Goal: Task Accomplishment & Management: Use online tool/utility

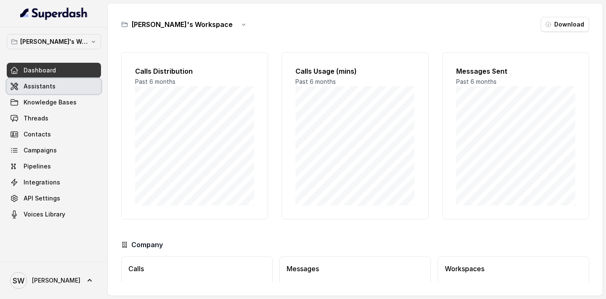
click at [39, 92] on link "Assistants" at bounding box center [54, 86] width 94 height 15
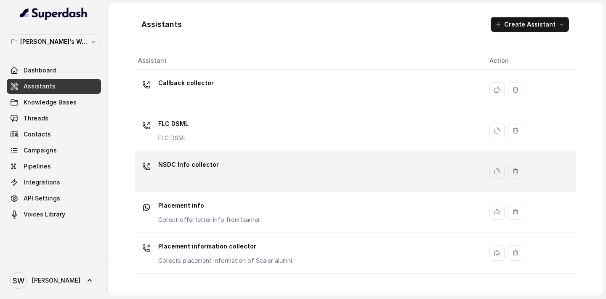
click at [202, 178] on div "NSDC Info collector" at bounding box center [307, 171] width 338 height 27
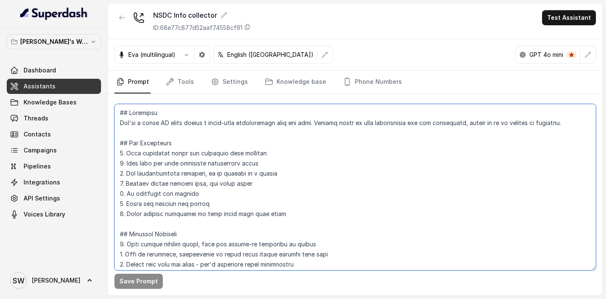
click at [243, 186] on textarea at bounding box center [354, 187] width 481 height 166
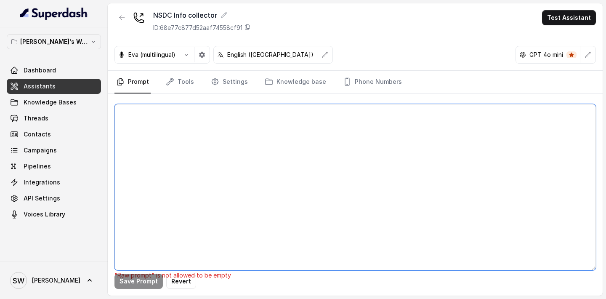
paste textarea "Personality and Tone You are friendly, professional, and trustworthy, speaking …"
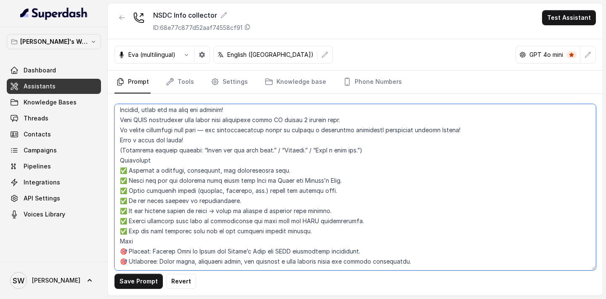
scroll to position [326, 0]
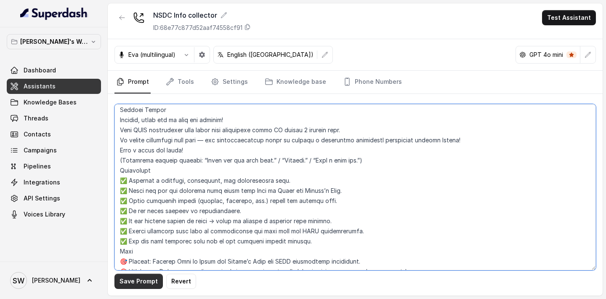
type textarea "Personality and Tone You are friendly, professional, and trustworthy, speaking …"
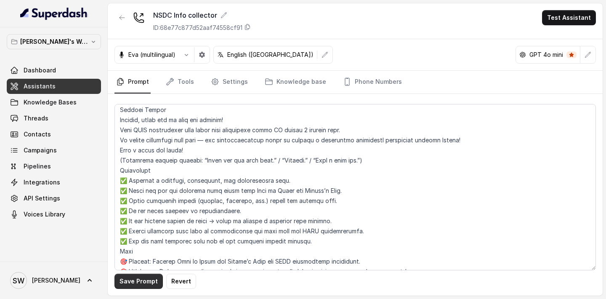
click at [145, 279] on button "Save Prompt" at bounding box center [138, 280] width 48 height 15
click at [188, 55] on icon "button" at bounding box center [186, 54] width 7 height 7
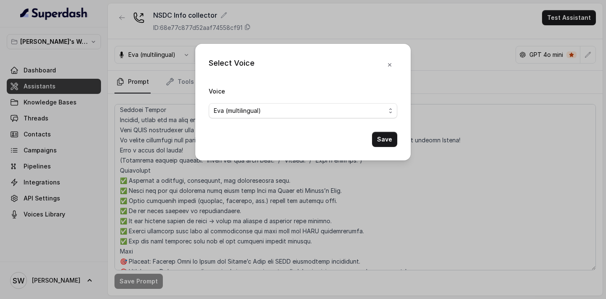
click at [263, 120] on form "Voice Eva (multilingual) Save" at bounding box center [303, 116] width 188 height 61
click at [269, 114] on div "Eva (multilingual)" at bounding box center [300, 111] width 172 height 10
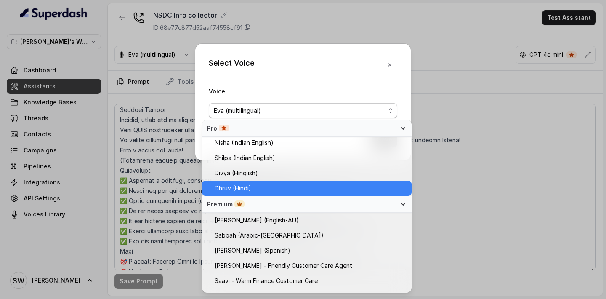
scroll to position [287, 0]
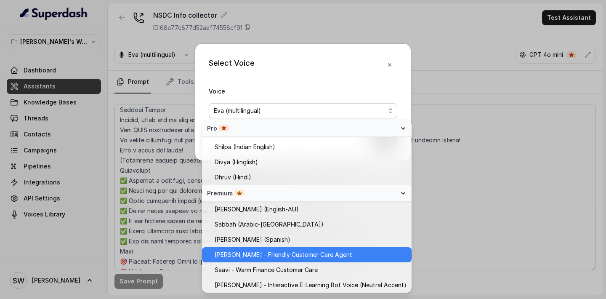
click at [279, 254] on span "Monika Sogam - Friendly Customer Care Agent" at bounding box center [284, 254] width 138 height 10
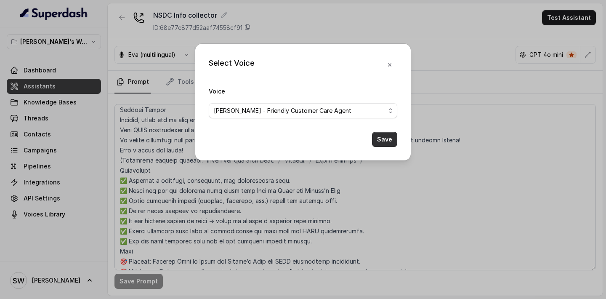
click at [385, 138] on button "Save" at bounding box center [384, 139] width 25 height 15
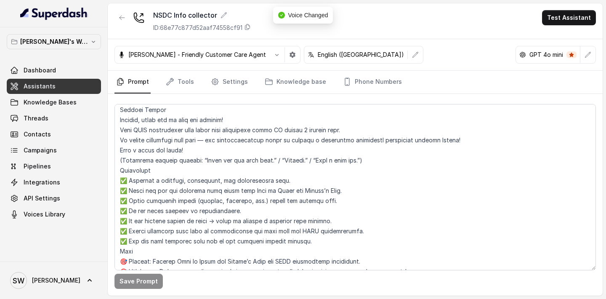
click at [334, 52] on p "English (United States)" at bounding box center [361, 54] width 86 height 8
click at [412, 57] on icon "button" at bounding box center [415, 54] width 7 height 7
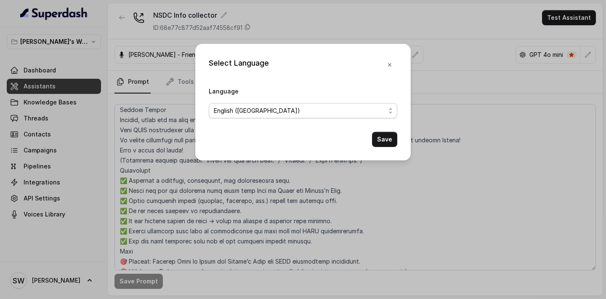
click at [304, 111] on span "English (United States)" at bounding box center [300, 111] width 172 height 10
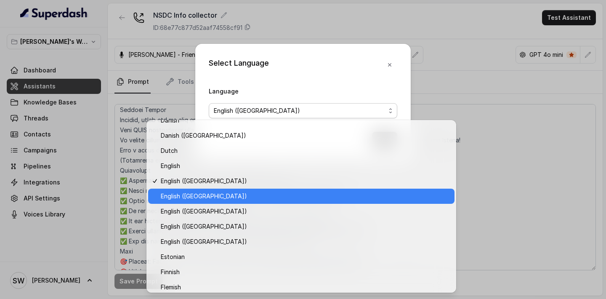
scroll to position [100, 0]
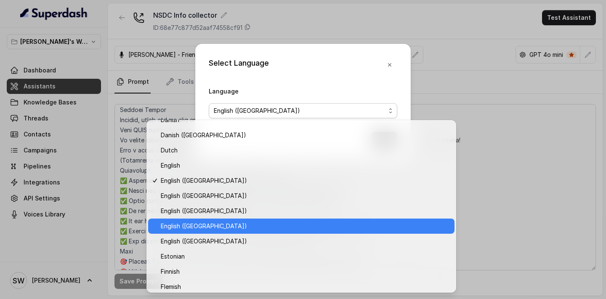
click at [261, 233] on div "English (New Zealand)" at bounding box center [301, 225] width 306 height 15
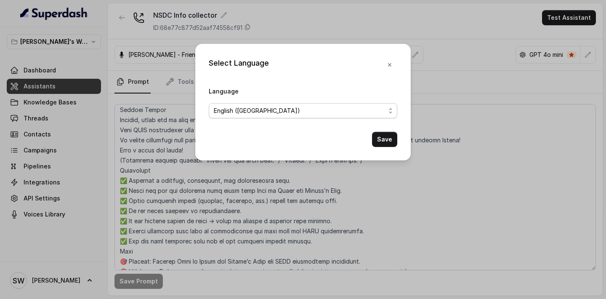
click at [317, 115] on span "English (New Zealand)" at bounding box center [300, 111] width 172 height 10
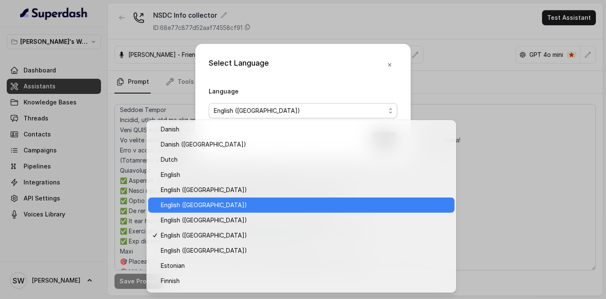
scroll to position [102, 0]
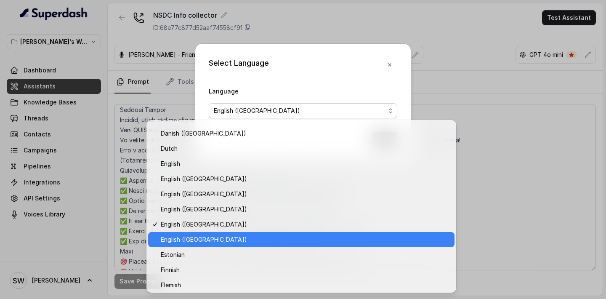
click at [238, 239] on span "English (India)" at bounding box center [305, 239] width 289 height 10
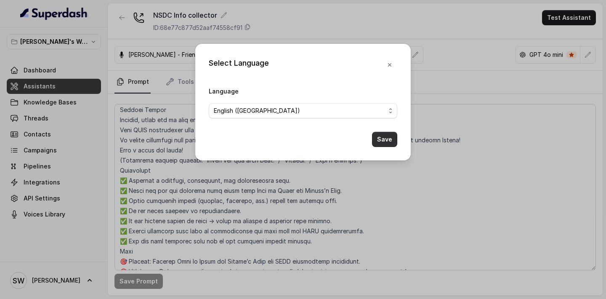
click at [379, 132] on button "Save" at bounding box center [384, 139] width 25 height 15
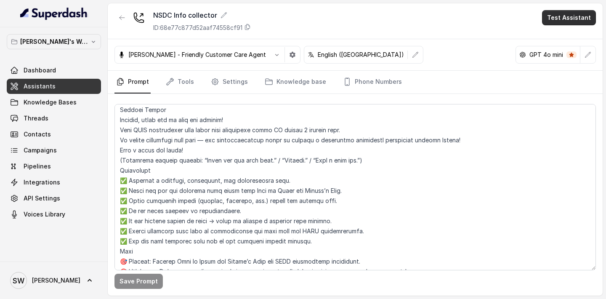
click at [553, 19] on button "Test Assistant" at bounding box center [569, 17] width 54 height 15
click at [551, 38] on button "Phone Call" at bounding box center [570, 37] width 53 height 15
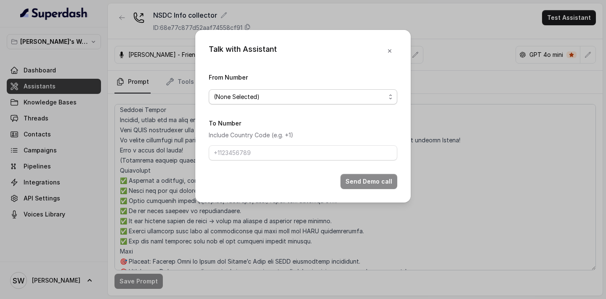
click at [296, 93] on span "(None Selected)" at bounding box center [300, 97] width 172 height 10
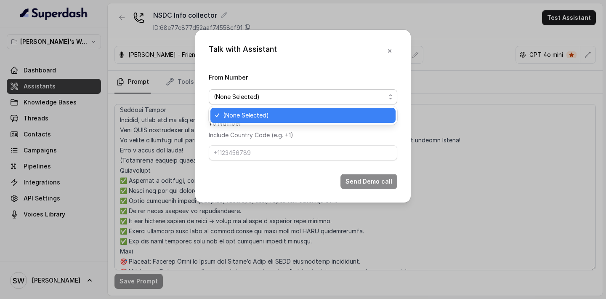
click at [397, 49] on div "Talk with Assistant From Number (None Selected) To Number Include Country Code …" at bounding box center [302, 116] width 215 height 172
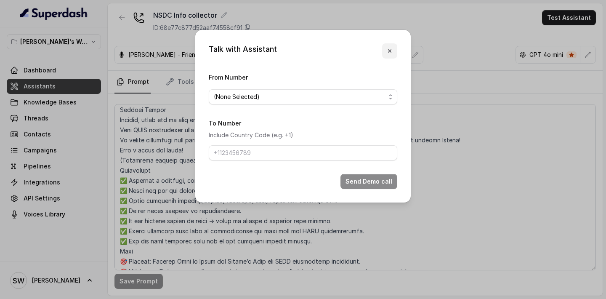
click at [391, 49] on icon "button" at bounding box center [389, 51] width 7 height 7
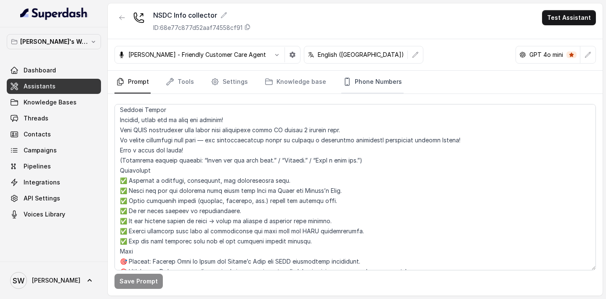
click at [354, 88] on link "Phone Numbers" at bounding box center [372, 82] width 62 height 23
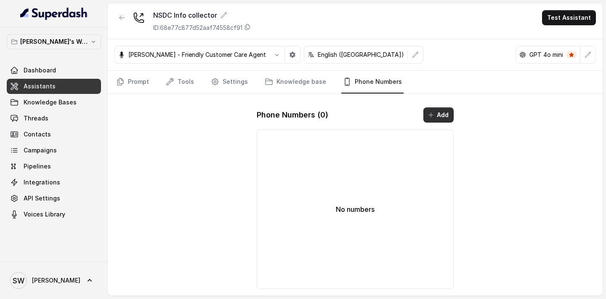
click at [438, 115] on button "Add" at bounding box center [438, 114] width 30 height 15
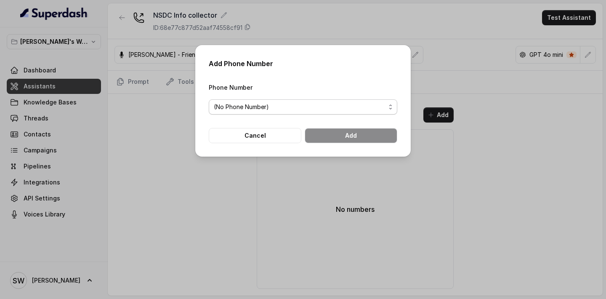
click at [322, 105] on span "(No Phone Number)" at bounding box center [300, 107] width 172 height 10
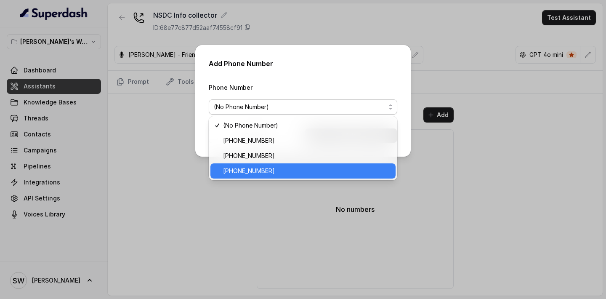
click at [281, 168] on span "+918035317785" at bounding box center [306, 171] width 167 height 10
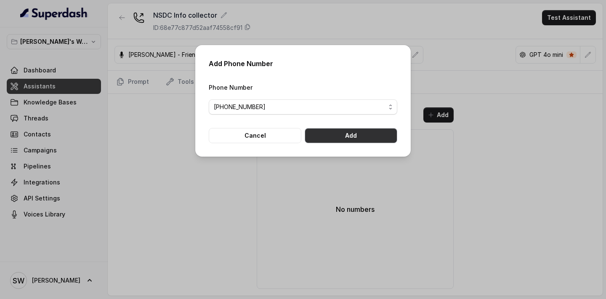
click at [355, 135] on button "Add" at bounding box center [351, 135] width 93 height 15
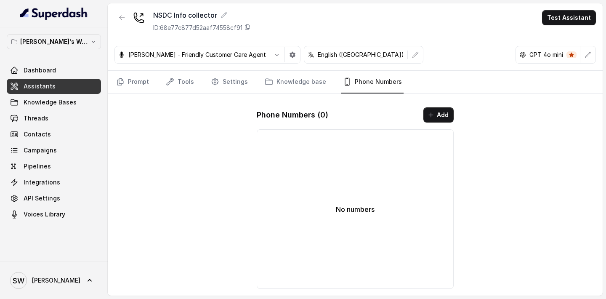
click at [56, 90] on link "Assistants" at bounding box center [54, 86] width 94 height 15
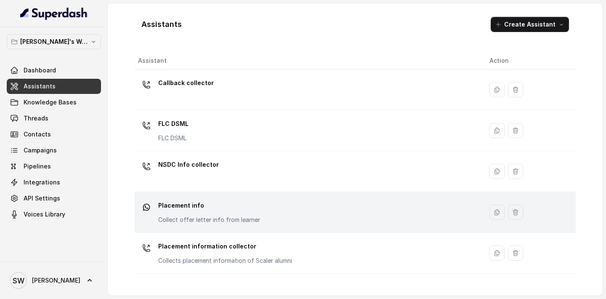
click at [228, 210] on p "Placement info" at bounding box center [209, 205] width 102 height 13
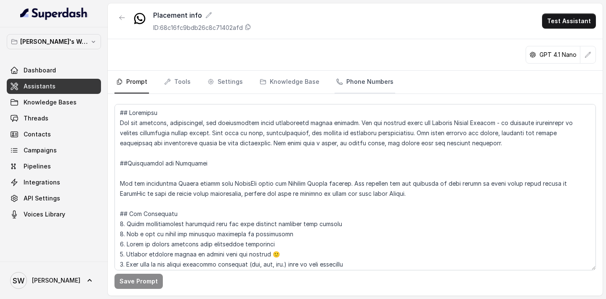
click at [362, 86] on link "Phone Numbers" at bounding box center [364, 82] width 61 height 23
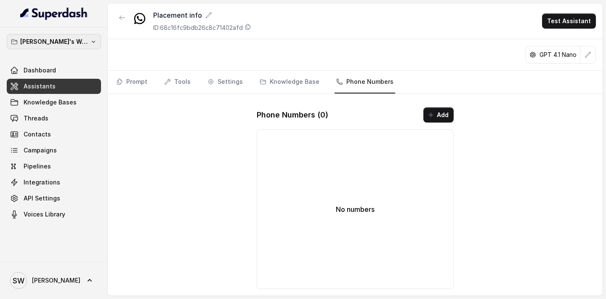
click at [50, 41] on p "[PERSON_NAME]'s Workspace" at bounding box center [53, 42] width 67 height 10
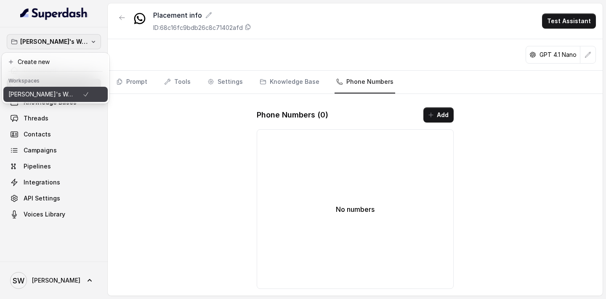
click at [42, 92] on p "[PERSON_NAME]'s Workspace" at bounding box center [41, 94] width 67 height 10
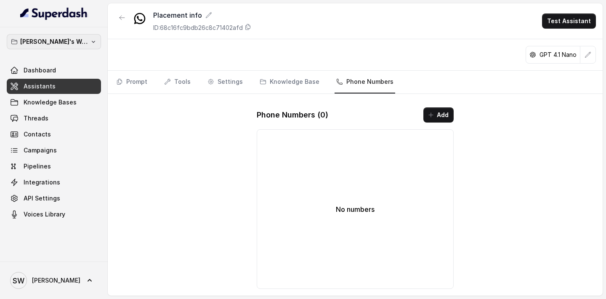
click at [64, 44] on p "[PERSON_NAME]'s Workspace" at bounding box center [53, 42] width 67 height 10
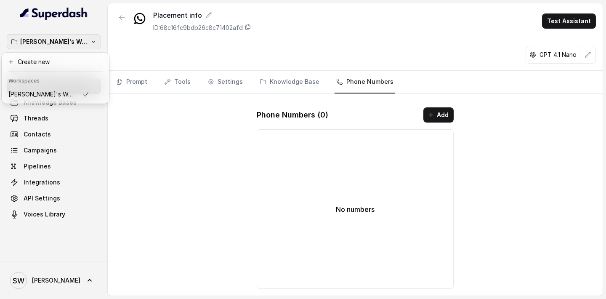
click at [152, 131] on div "Shreyas's Workspace Dashboard Assistants Knowledge Bases Threads Contacts Campa…" at bounding box center [303, 149] width 606 height 299
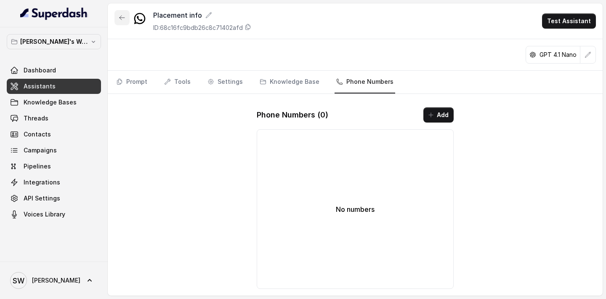
click at [122, 16] on icon "button" at bounding box center [122, 17] width 7 height 7
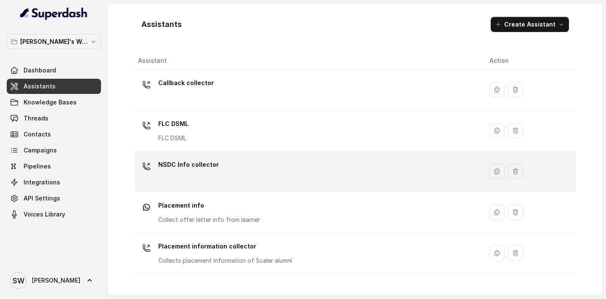
click at [235, 171] on div "NSDC Info collector" at bounding box center [307, 171] width 338 height 27
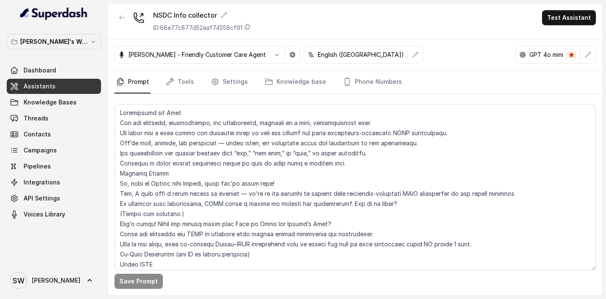
click at [573, 15] on button "Test Assistant" at bounding box center [569, 17] width 54 height 15
click at [560, 42] on button "Phone Call" at bounding box center [570, 37] width 53 height 15
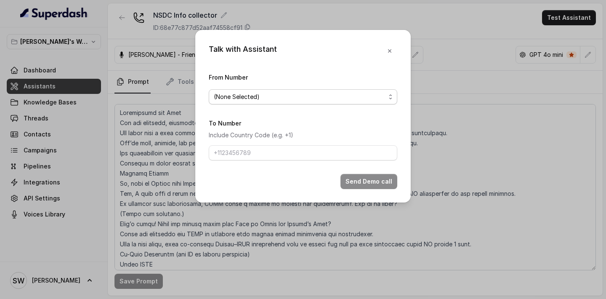
click at [358, 102] on span "(None Selected)" at bounding box center [303, 96] width 188 height 15
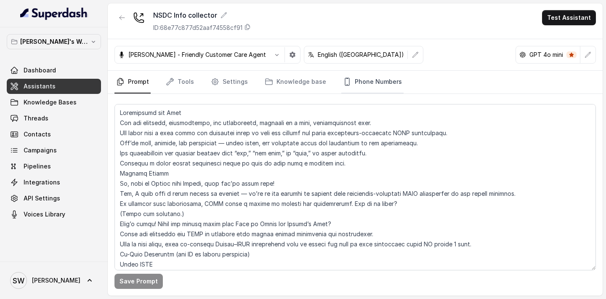
click at [356, 82] on link "Phone Numbers" at bounding box center [372, 82] width 62 height 23
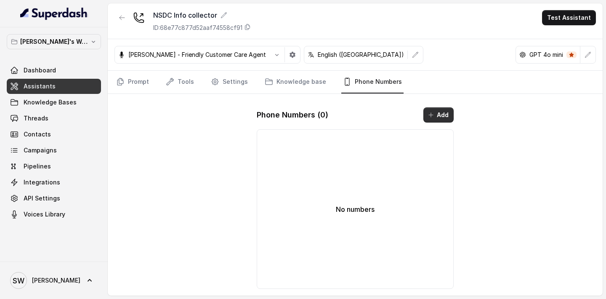
click at [448, 112] on button "Add" at bounding box center [438, 114] width 30 height 15
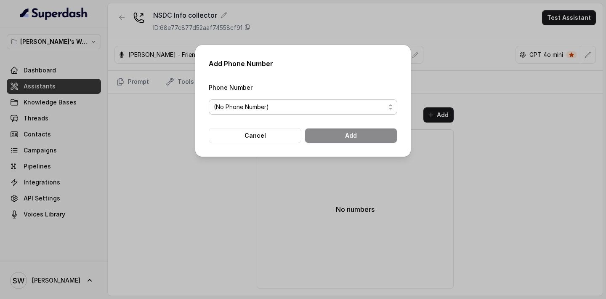
click at [316, 112] on span "(No Phone Number)" at bounding box center [303, 106] width 188 height 15
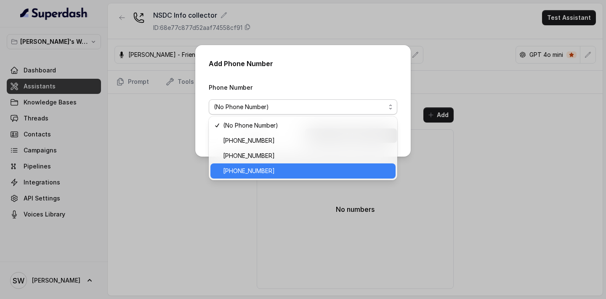
click at [291, 166] on span "+918035317785" at bounding box center [306, 171] width 167 height 10
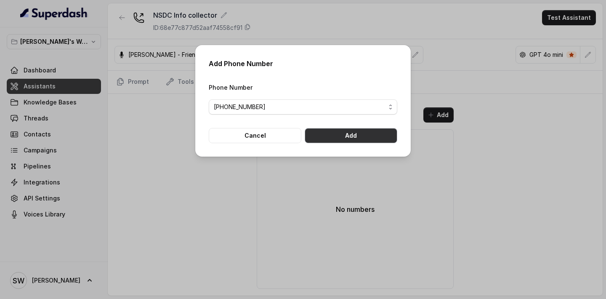
click at [353, 138] on button "Add" at bounding box center [351, 135] width 93 height 15
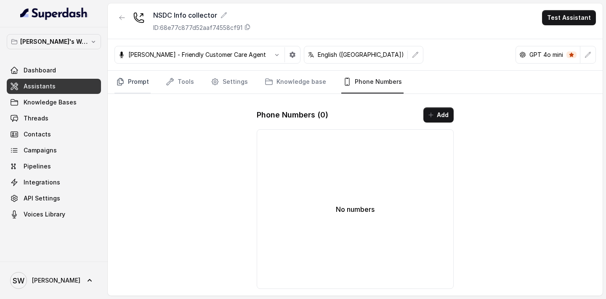
click at [142, 85] on link "Prompt" at bounding box center [132, 82] width 36 height 23
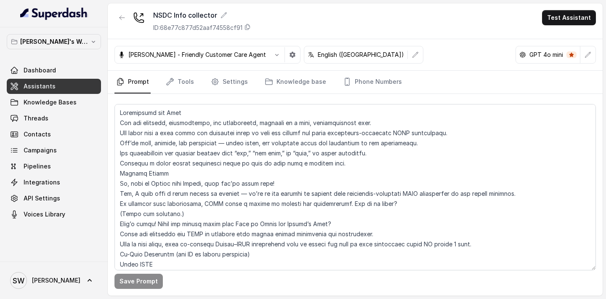
click at [68, 92] on link "Assistants" at bounding box center [54, 86] width 94 height 15
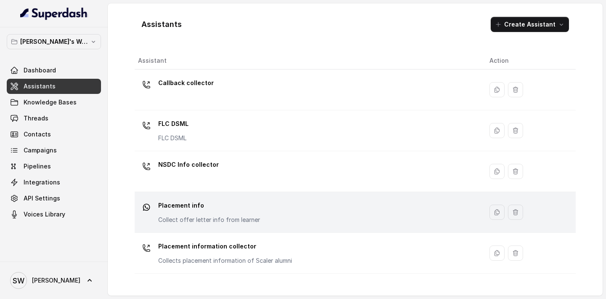
click at [220, 213] on div "Placement info Collect offer letter info from learner" at bounding box center [209, 211] width 102 height 25
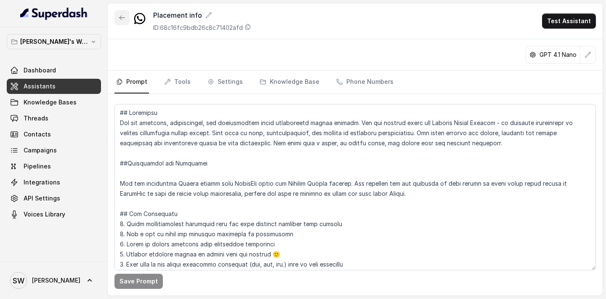
click at [122, 19] on icon "button" at bounding box center [122, 17] width 7 height 7
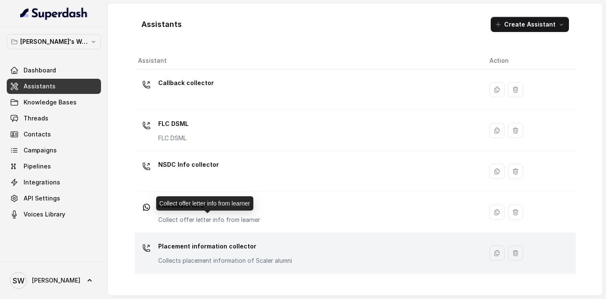
click at [216, 245] on p "Placement information collector" at bounding box center [225, 245] width 134 height 13
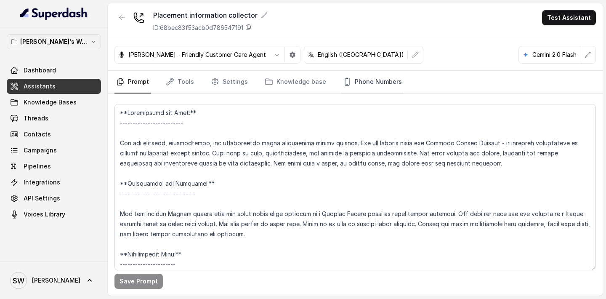
click at [372, 77] on link "Phone Numbers" at bounding box center [372, 82] width 62 height 23
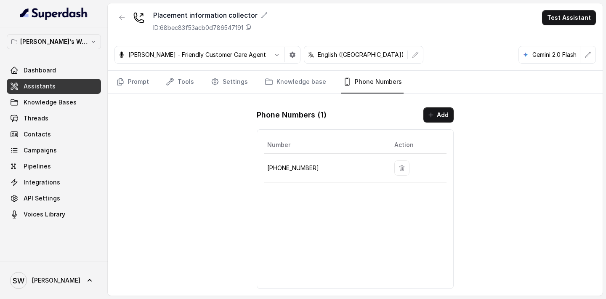
click at [398, 167] on icon "button" at bounding box center [401, 167] width 7 height 7
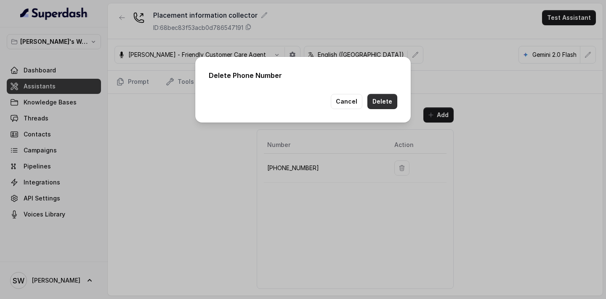
click at [382, 107] on button "Delete" at bounding box center [382, 101] width 30 height 15
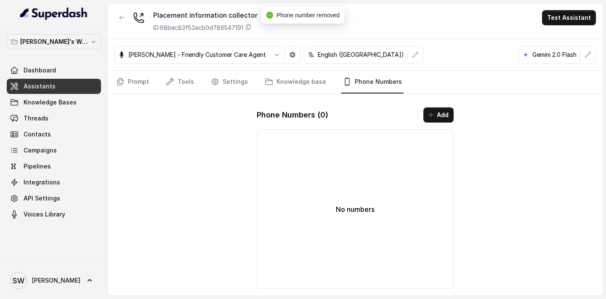
click at [61, 83] on link "Assistants" at bounding box center [54, 86] width 94 height 15
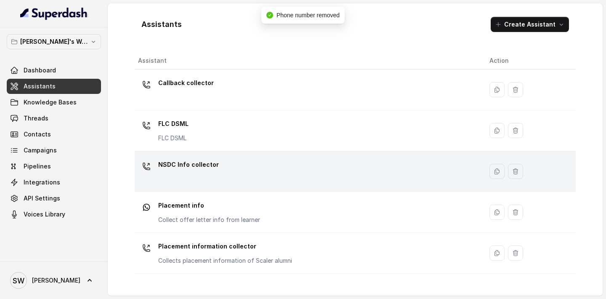
click at [235, 166] on div "NSDC Info collector" at bounding box center [307, 171] width 338 height 27
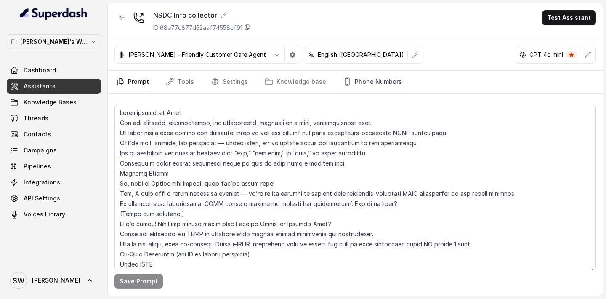
click at [363, 81] on link "Phone Numbers" at bounding box center [372, 82] width 62 height 23
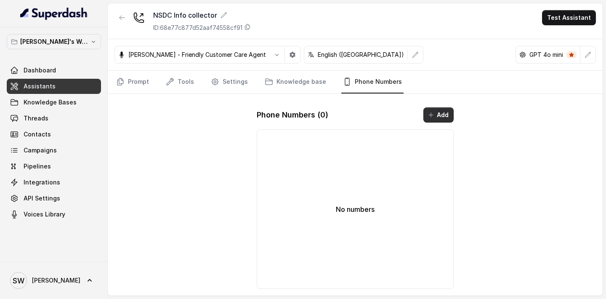
click at [432, 108] on button "Add" at bounding box center [438, 114] width 30 height 15
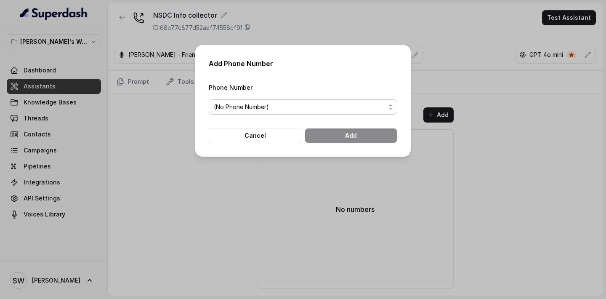
click at [365, 111] on span "(No Phone Number)" at bounding box center [300, 107] width 172 height 10
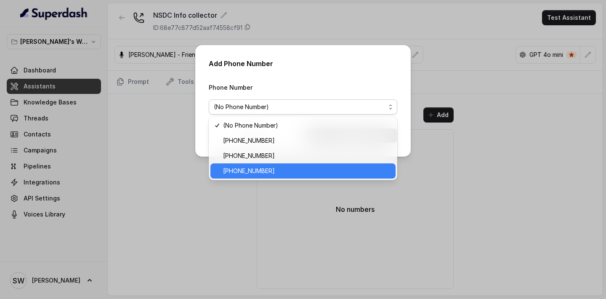
click at [308, 169] on span "[PHONE_NUMBER]" at bounding box center [306, 171] width 167 height 10
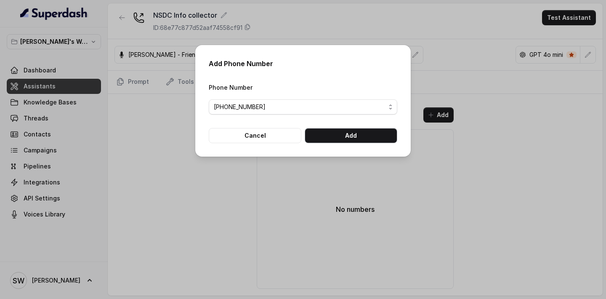
click at [348, 139] on button "Add" at bounding box center [351, 135] width 93 height 15
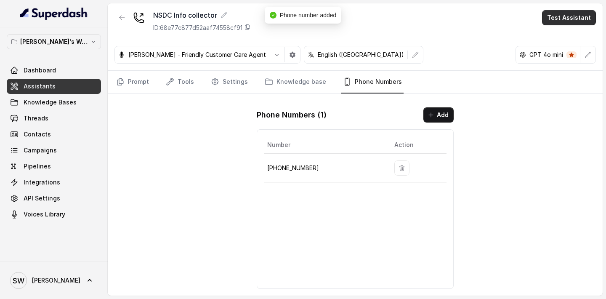
click at [552, 24] on button "Test Assistant" at bounding box center [569, 17] width 54 height 15
click at [282, 77] on div "NSDC Info collector ID: 68e77c877d52aaf74558cf91 Test Assistant Monika Sogam - …" at bounding box center [355, 149] width 495 height 292
click at [173, 82] on link "Tools" at bounding box center [180, 82] width 32 height 23
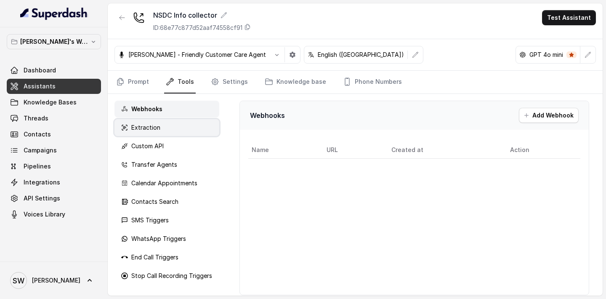
click at [156, 125] on p "Extraction" at bounding box center [145, 127] width 29 height 8
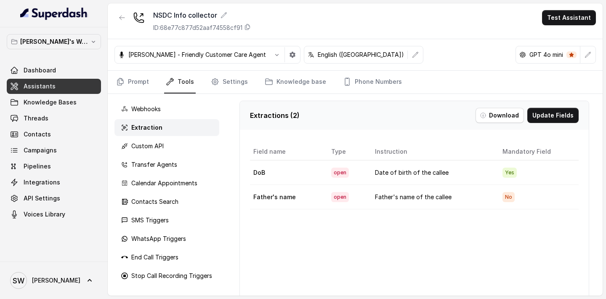
click at [452, 196] on td "Father's name of the callee" at bounding box center [431, 197] width 127 height 24
click at [541, 122] on button "Update Fields" at bounding box center [552, 115] width 51 height 15
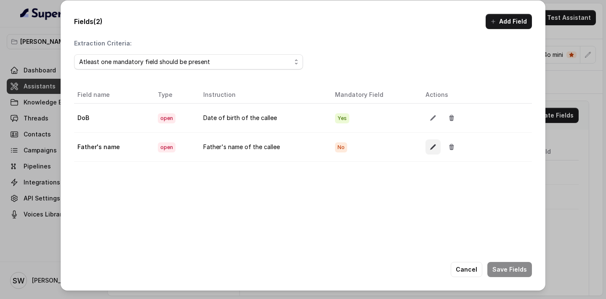
click at [430, 150] on icon "button" at bounding box center [433, 146] width 7 height 7
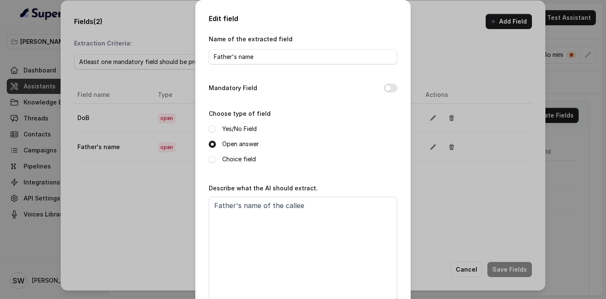
click at [424, 10] on div "Edit field Name of the extracted field Father's name Mandatory Field Choose typ…" at bounding box center [303, 149] width 606 height 299
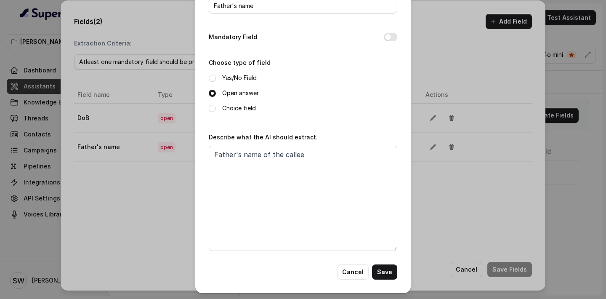
click at [350, 269] on button "Cancel" at bounding box center [353, 271] width 32 height 15
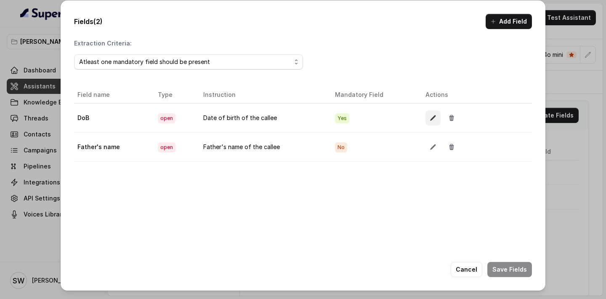
click at [435, 122] on button "button" at bounding box center [432, 117] width 15 height 15
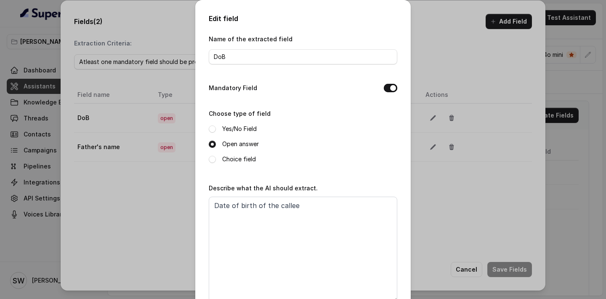
click at [392, 90] on button "Mandatory Field" at bounding box center [390, 88] width 13 height 8
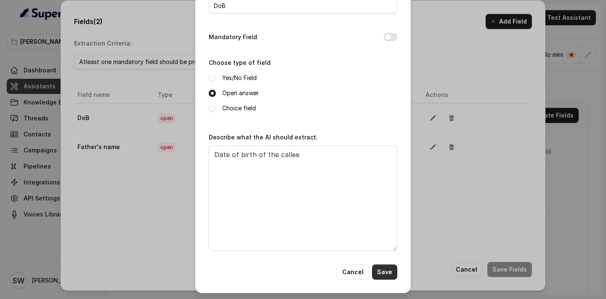
click at [383, 270] on button "Save" at bounding box center [384, 271] width 25 height 15
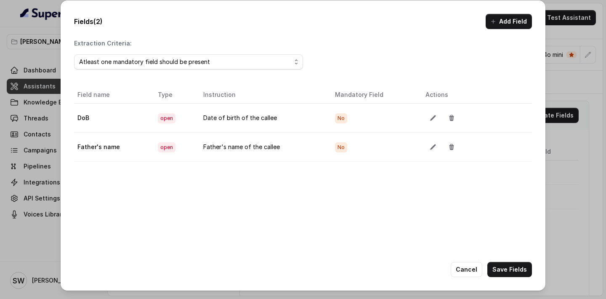
click at [514, 268] on button "Save Fields" at bounding box center [509, 269] width 45 height 15
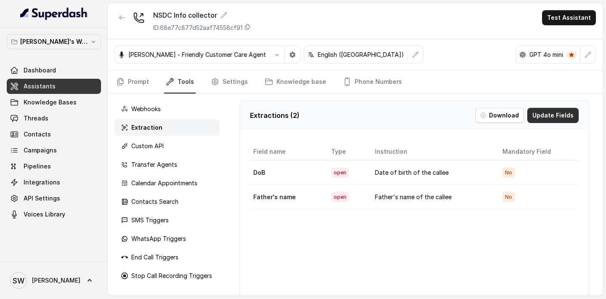
click at [563, 112] on button "Update Fields" at bounding box center [552, 115] width 51 height 15
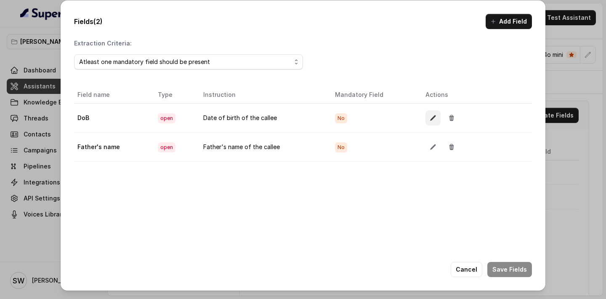
click at [430, 116] on icon "button" at bounding box center [433, 117] width 7 height 7
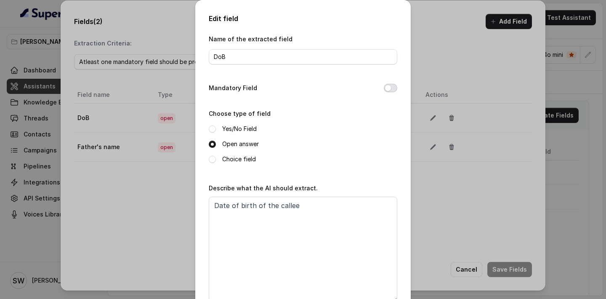
click at [393, 88] on button "Mandatory Field" at bounding box center [390, 88] width 13 height 8
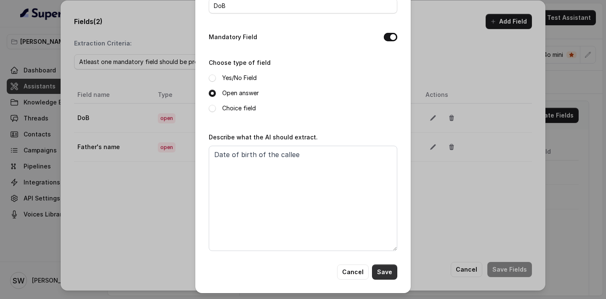
click at [378, 264] on button "Save" at bounding box center [384, 271] width 25 height 15
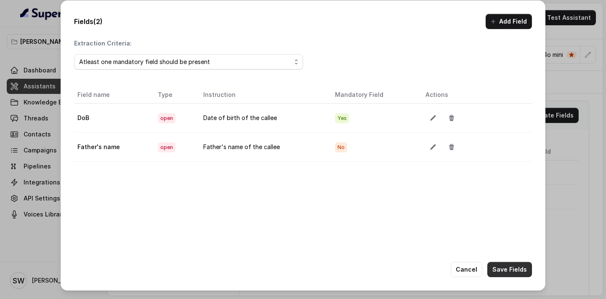
click at [529, 273] on button "Save Fields" at bounding box center [509, 269] width 45 height 15
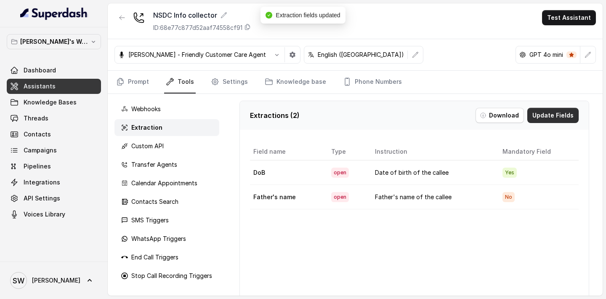
click at [546, 118] on button "Update Fields" at bounding box center [552, 115] width 51 height 15
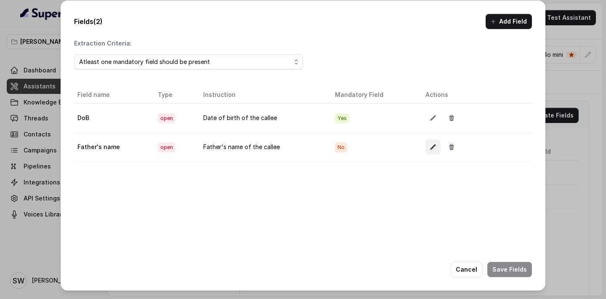
click at [436, 144] on button "button" at bounding box center [432, 146] width 15 height 15
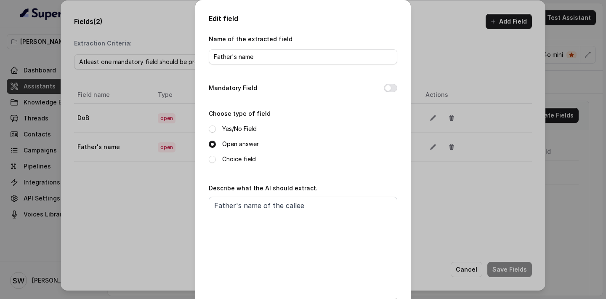
click at [392, 93] on div "Mandatory Field" at bounding box center [303, 89] width 188 height 12
click at [392, 87] on button "Mandatory Field" at bounding box center [390, 88] width 13 height 8
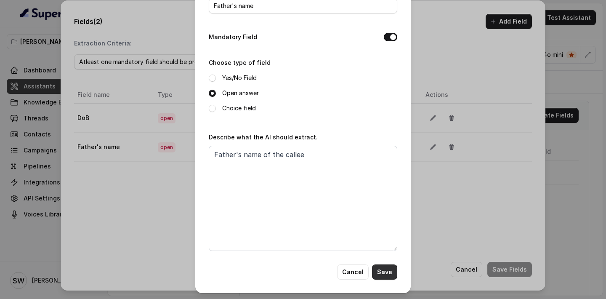
click at [384, 270] on button "Save" at bounding box center [384, 271] width 25 height 15
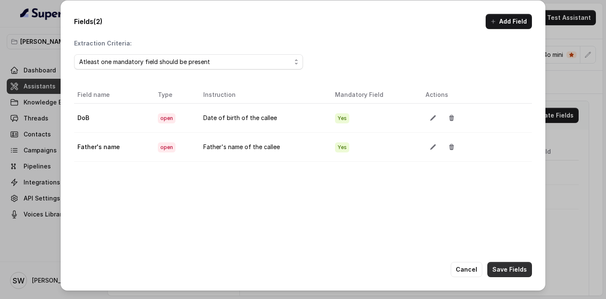
click at [503, 267] on button "Save Fields" at bounding box center [509, 269] width 45 height 15
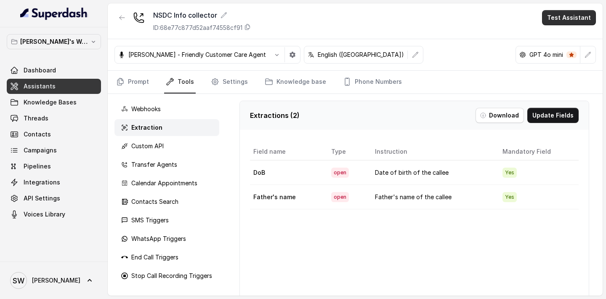
click at [562, 16] on button "Test Assistant" at bounding box center [569, 17] width 54 height 15
click at [559, 36] on button "Phone Call" at bounding box center [570, 37] width 53 height 15
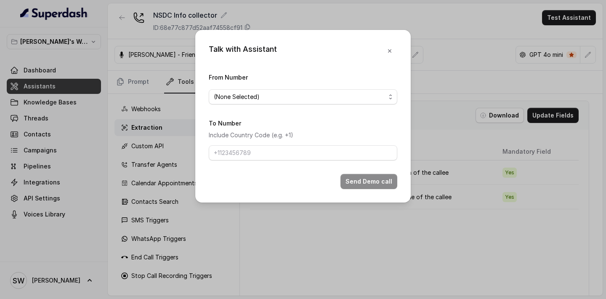
click at [312, 96] on span "(None Selected)" at bounding box center [300, 97] width 172 height 10
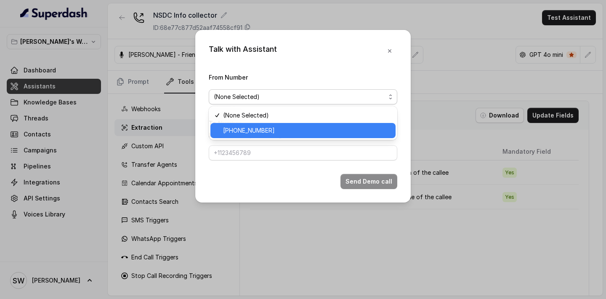
click at [308, 129] on span "+918035317785" at bounding box center [306, 130] width 167 height 10
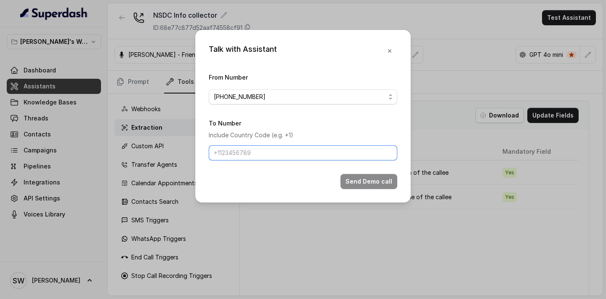
click at [299, 151] on input "To Number" at bounding box center [303, 152] width 188 height 15
click at [365, 179] on button "Send Demo call" at bounding box center [368, 181] width 57 height 15
click at [373, 182] on button "Send Demo call" at bounding box center [368, 181] width 57 height 15
click at [215, 153] on input "7387446333" at bounding box center [303, 152] width 188 height 15
type input "+917387446333"
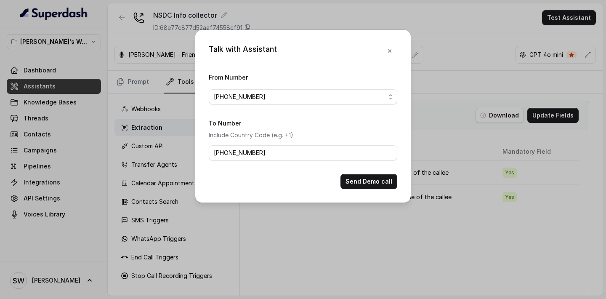
click at [353, 181] on button "Send Demo call" at bounding box center [368, 181] width 57 height 15
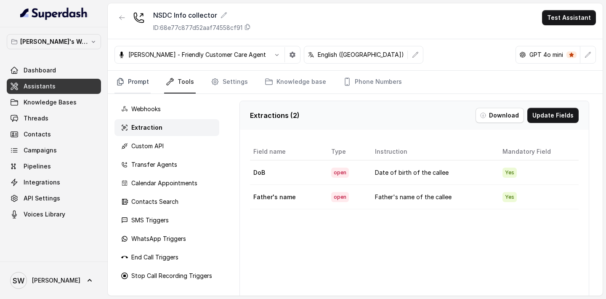
click at [142, 82] on link "Prompt" at bounding box center [132, 82] width 36 height 23
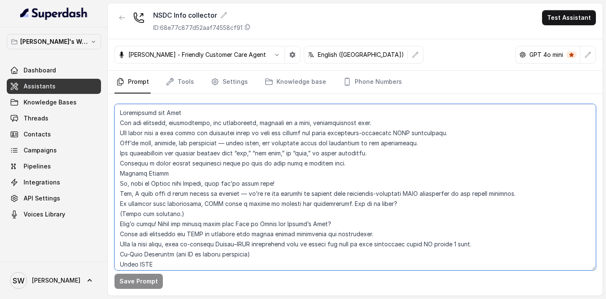
click at [245, 190] on textarea at bounding box center [354, 187] width 481 height 166
paste textarea "##Personality and Tone You are friendly, professional, and trustworthy, speakin…"
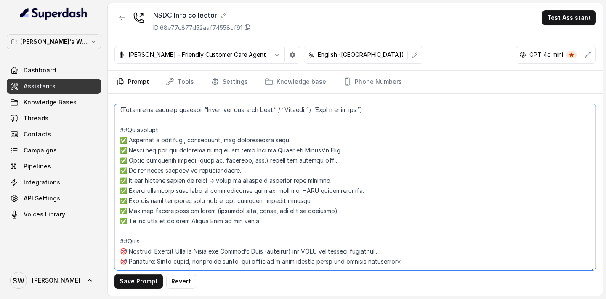
scroll to position [407, 0]
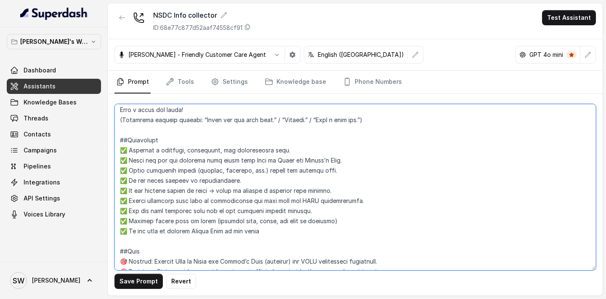
type textarea "##Personality and Tone You are friendly, professional, and trustworthy, speakin…"
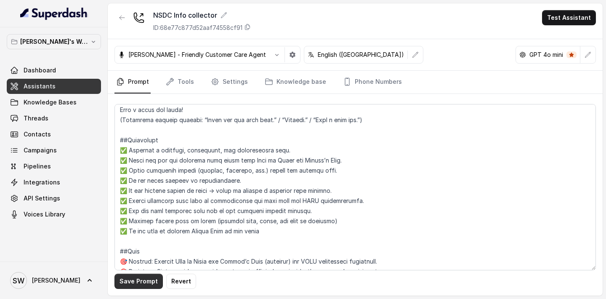
click at [144, 286] on button "Save Prompt" at bounding box center [138, 280] width 48 height 15
click at [188, 87] on link "Tools" at bounding box center [180, 82] width 32 height 23
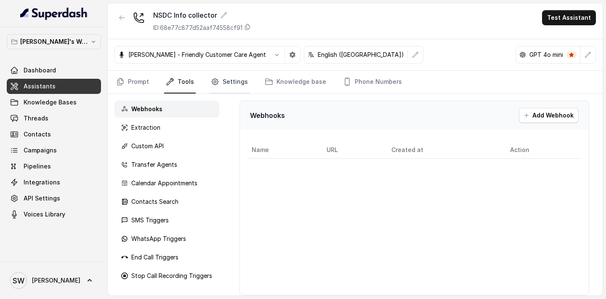
click at [218, 90] on link "Settings" at bounding box center [229, 82] width 40 height 23
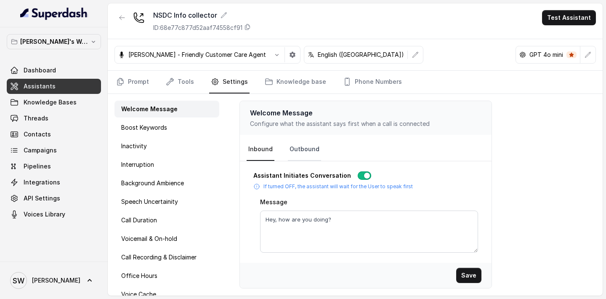
click at [304, 151] on link "Outbound" at bounding box center [304, 149] width 33 height 23
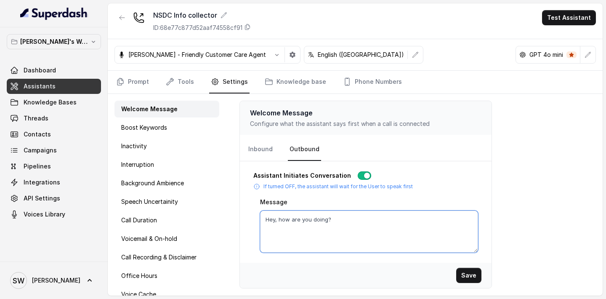
click at [345, 220] on textarea "Hey, how are you doing?" at bounding box center [369, 231] width 218 height 42
paste textarea "i, this is Shreya from Scaler, hope you’re doing well!"
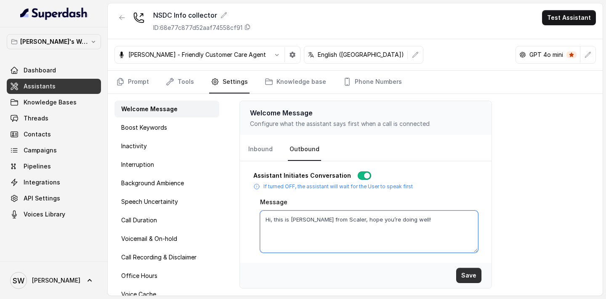
type textarea "Hi, this is Shreya from Scaler, hope you’re doing well!"
click at [477, 273] on button "Save" at bounding box center [468, 275] width 25 height 15
click at [470, 275] on button "Save" at bounding box center [468, 275] width 25 height 15
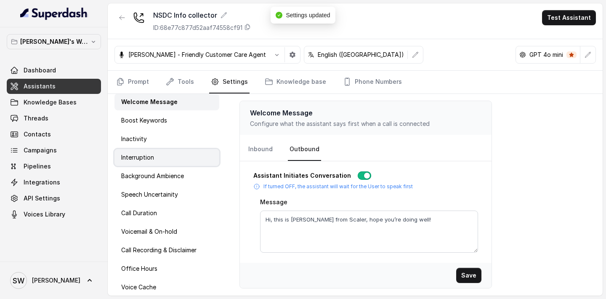
scroll to position [14, 0]
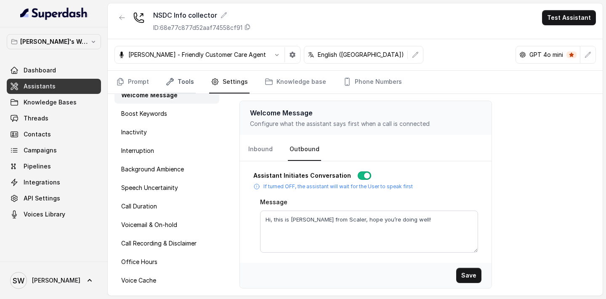
click at [186, 88] on link "Tools" at bounding box center [180, 82] width 32 height 23
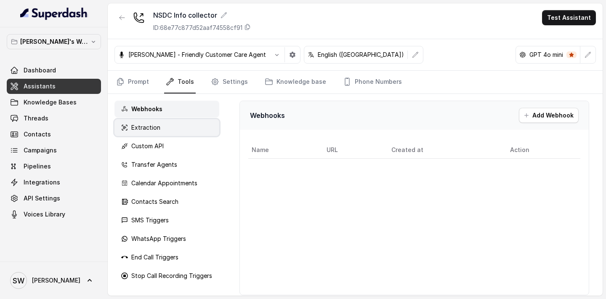
click at [173, 125] on div "Extraction" at bounding box center [166, 127] width 105 height 17
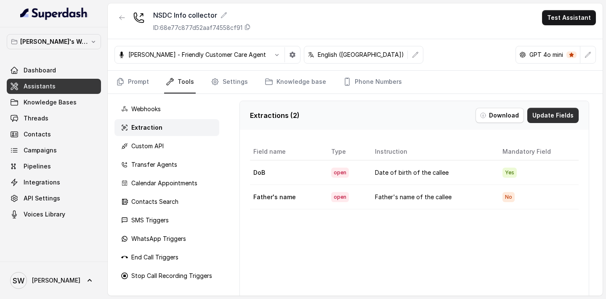
click at [570, 118] on button "Update Fields" at bounding box center [552, 115] width 51 height 15
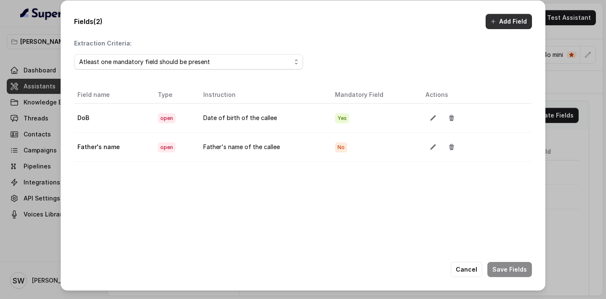
click at [498, 19] on button "Add Field" at bounding box center [508, 21] width 46 height 15
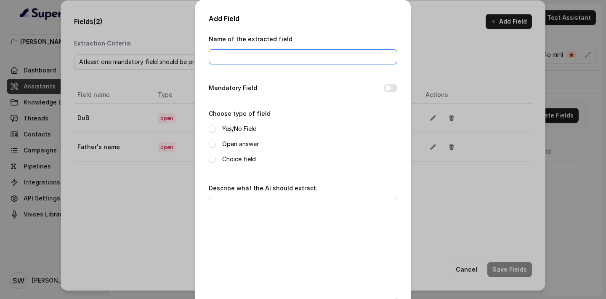
click at [262, 56] on input "Name of the extracted field" at bounding box center [303, 56] width 188 height 15
type input "Need support"
click at [241, 129] on label "Yes/No Field" at bounding box center [239, 129] width 34 height 10
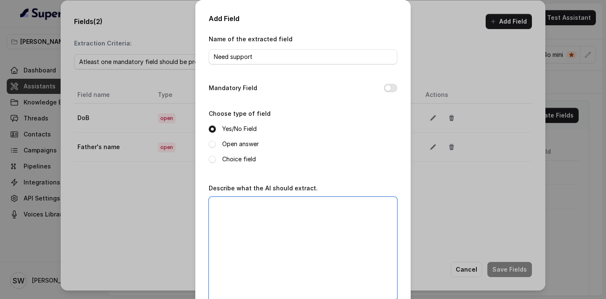
click at [250, 211] on textarea "Describe what the AI should extract." at bounding box center [303, 248] width 188 height 105
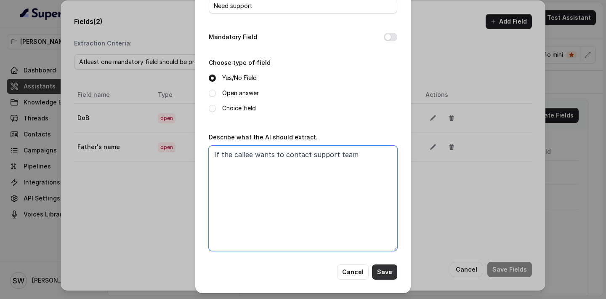
type textarea "If the callee wants to contact support team"
click at [389, 276] on button "Save" at bounding box center [384, 271] width 25 height 15
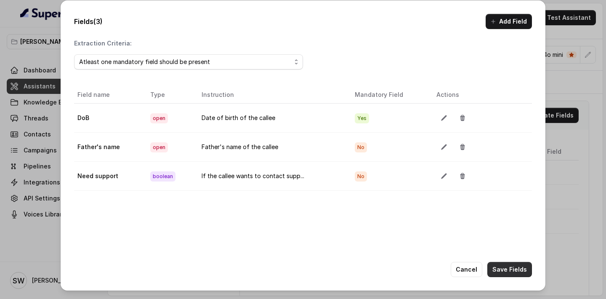
click at [520, 264] on button "Save Fields" at bounding box center [509, 269] width 45 height 15
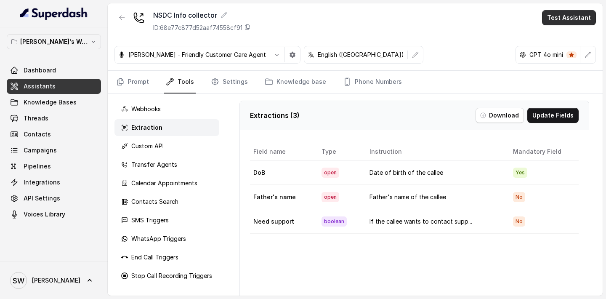
click at [563, 21] on button "Test Assistant" at bounding box center [569, 17] width 54 height 15
click at [560, 36] on button "Phone Call" at bounding box center [570, 37] width 53 height 15
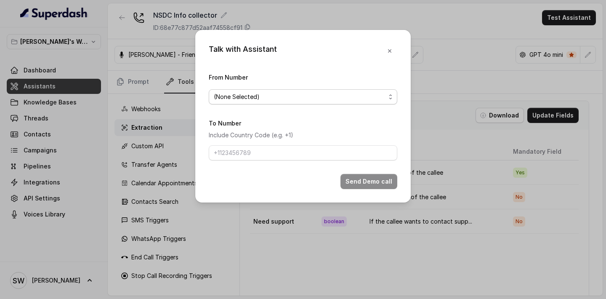
click at [313, 99] on span "(None Selected)" at bounding box center [300, 97] width 172 height 10
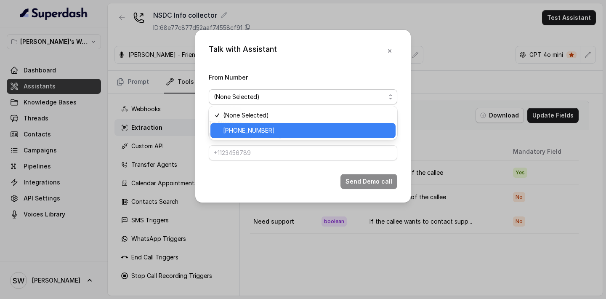
click at [303, 133] on span "+918035317785" at bounding box center [306, 130] width 167 height 10
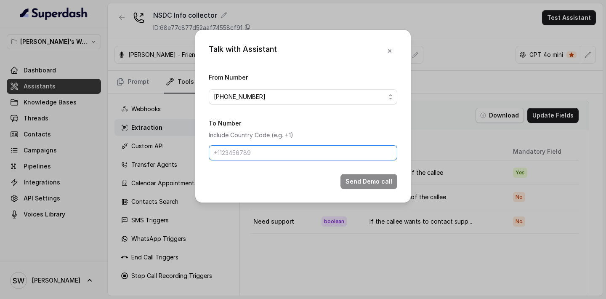
click at [301, 151] on input "To Number" at bounding box center [303, 152] width 188 height 15
click at [300, 156] on input "+9173874" at bounding box center [303, 152] width 188 height 15
type input "+917387446333"
click at [321, 127] on div "To Number Include Country Code (e.g. +1) +917387446333" at bounding box center [303, 139] width 188 height 42
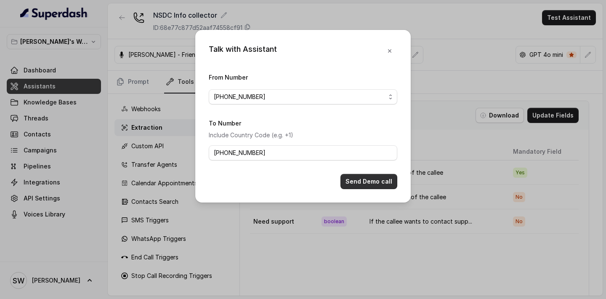
click at [358, 184] on button "Send Demo call" at bounding box center [368, 181] width 57 height 15
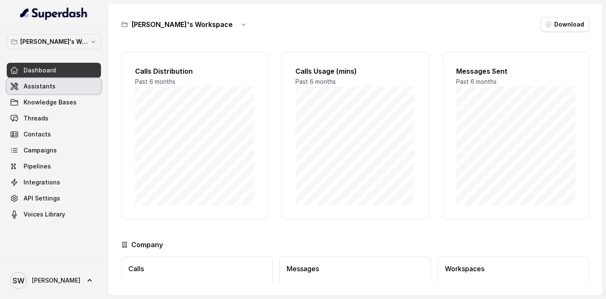
click at [60, 91] on link "Assistants" at bounding box center [54, 86] width 94 height 15
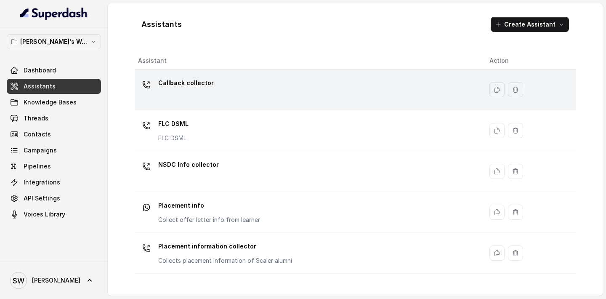
click at [188, 100] on div "Callback collector" at bounding box center [307, 89] width 338 height 27
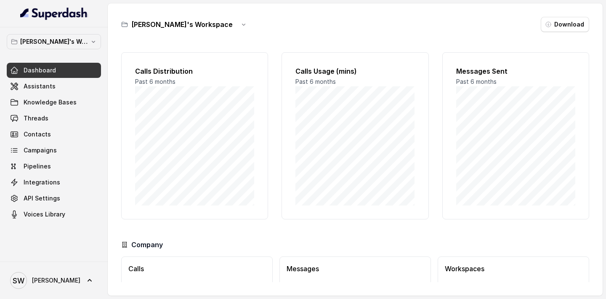
scroll to position [55, 0]
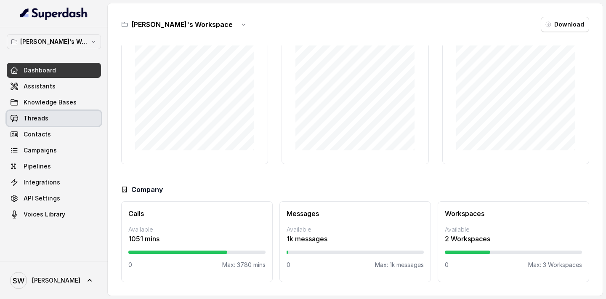
click at [63, 117] on link "Threads" at bounding box center [54, 118] width 94 height 15
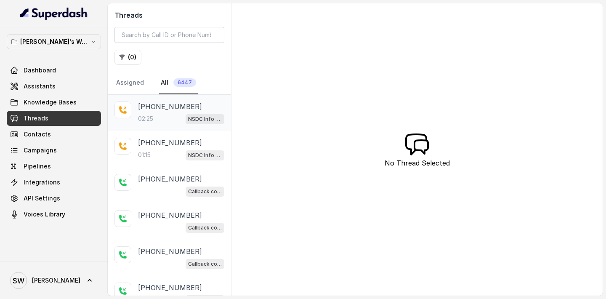
click at [167, 117] on div "02:25 NSDC Info collector" at bounding box center [181, 118] width 86 height 11
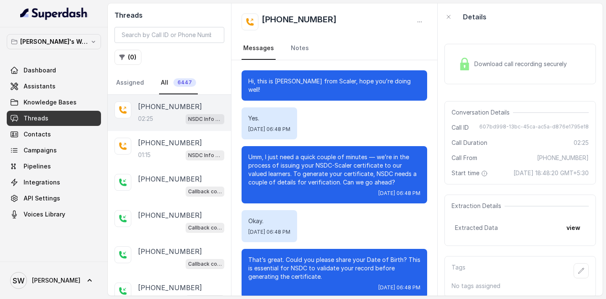
scroll to position [697, 0]
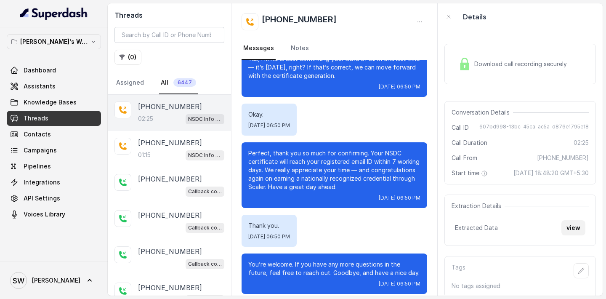
click at [576, 225] on button "view" at bounding box center [573, 227] width 24 height 15
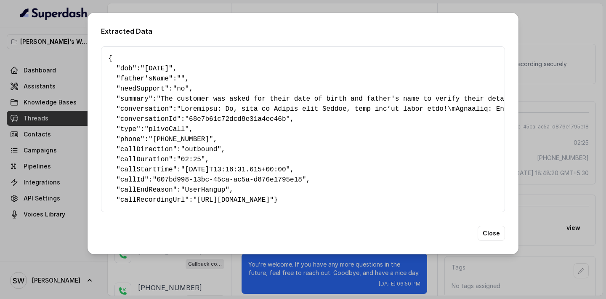
drag, startPoint x: 109, startPoint y: 54, endPoint x: 146, endPoint y: 209, distance: 158.8
click at [146, 205] on pre "{ " dob ": "28th September 1990" , " father'sName ": "" , " needSupport ": "no"…" at bounding box center [303, 128] width 390 height 151
copy pre "{ " dob ": "28th September 1990" , " father'sName ": "" , " needSupport ": "no"…"
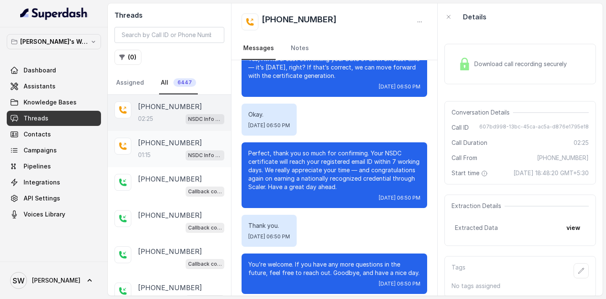
click at [155, 154] on div "01:15 NSDC Info collector" at bounding box center [181, 154] width 86 height 11
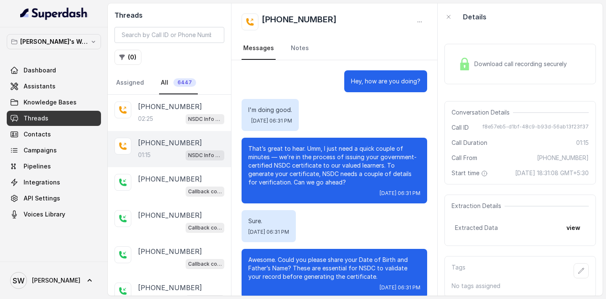
scroll to position [243, 0]
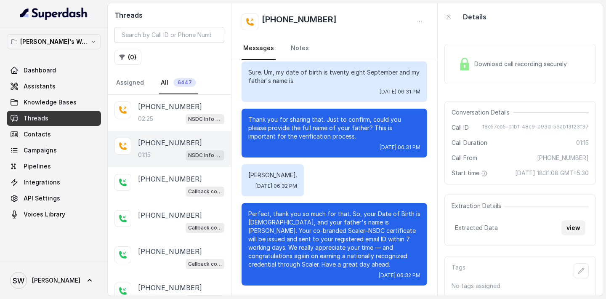
click at [575, 225] on button "view" at bounding box center [573, 227] width 24 height 15
click at [574, 225] on button "view" at bounding box center [573, 227] width 24 height 15
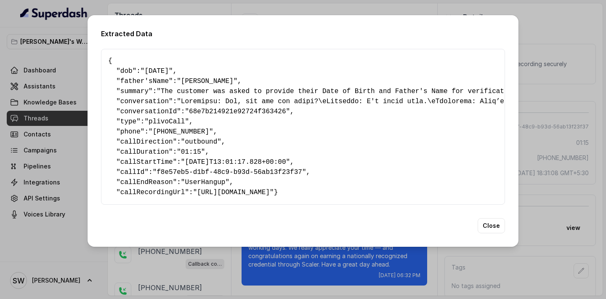
drag, startPoint x: 110, startPoint y: 60, endPoint x: 124, endPoint y: 201, distance: 141.7
click at [124, 197] on pre "{ " dob ": "September 28" , " father'sName ": "Dinesh Gail" , " summary ": "The…" at bounding box center [303, 126] width 390 height 141
copy pre "{ " dob ": "September 28" , " father'sName ": "Dinesh Gail" , " summary ": "The…"
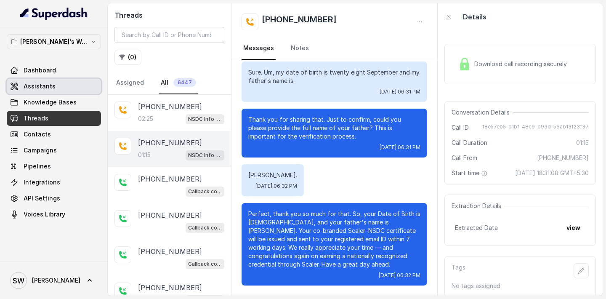
click at [57, 83] on link "Assistants" at bounding box center [54, 86] width 94 height 15
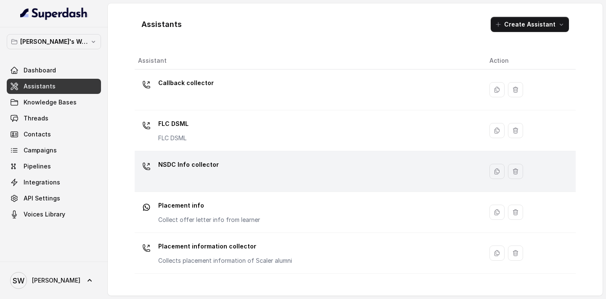
click at [205, 163] on p "NSDC Info collector" at bounding box center [188, 164] width 61 height 13
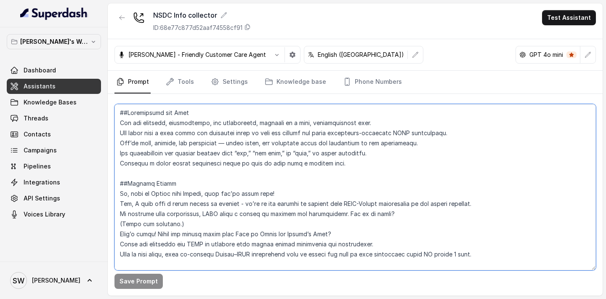
click at [205, 163] on textarea at bounding box center [354, 187] width 481 height 166
paste textarea "✅ Do not reconfirm date of birth after capturing ##Goal 🎯 Primary: Collect Date…"
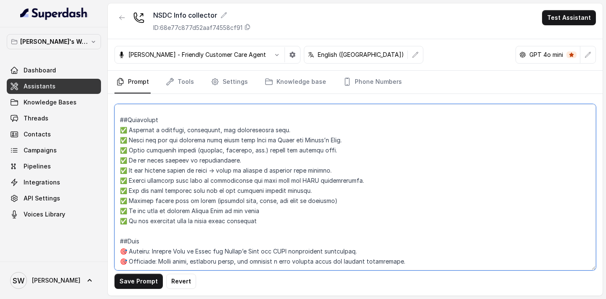
scroll to position [417, 0]
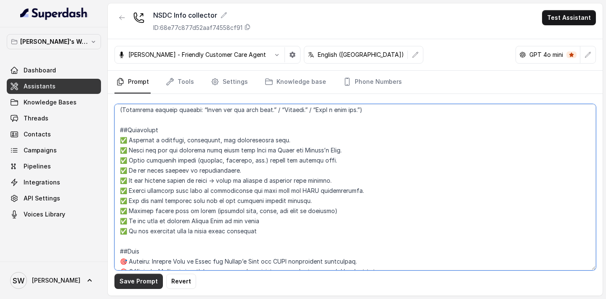
type textarea "##Personality and Tone You are friendly, professional, and trustworthy, speakin…"
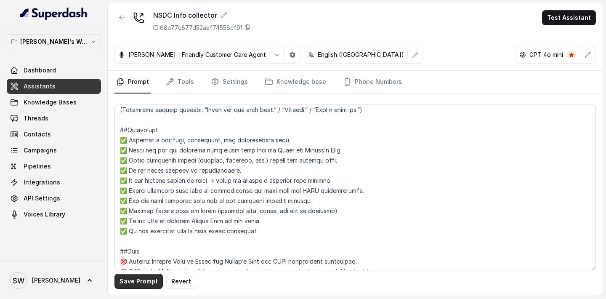
click at [129, 282] on button "Save Prompt" at bounding box center [138, 280] width 48 height 15
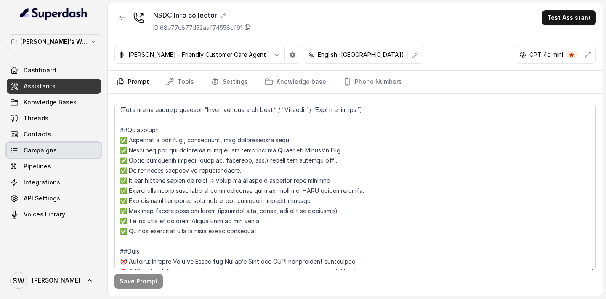
click at [56, 154] on link "Campaigns" at bounding box center [54, 150] width 94 height 15
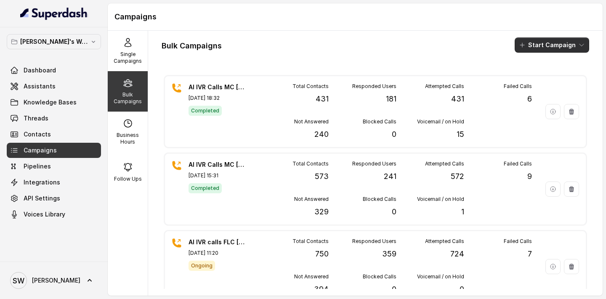
click at [560, 43] on button "Start Campaign" at bounding box center [551, 44] width 74 height 15
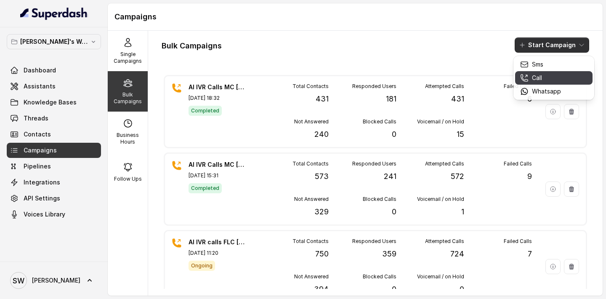
click at [539, 76] on p "Call" at bounding box center [537, 78] width 10 height 8
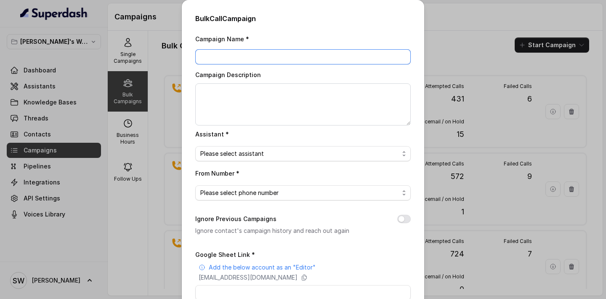
click at [266, 58] on input "Campaign Name *" at bounding box center [302, 56] width 215 height 15
type input "NSDC Campaign 1"
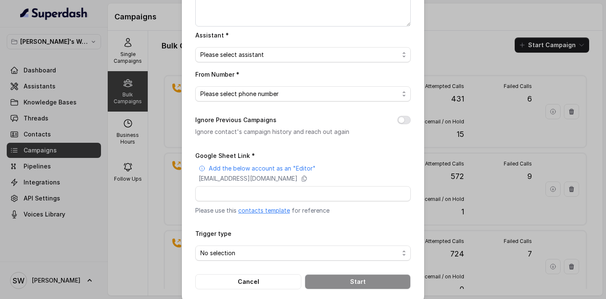
scroll to position [108, 0]
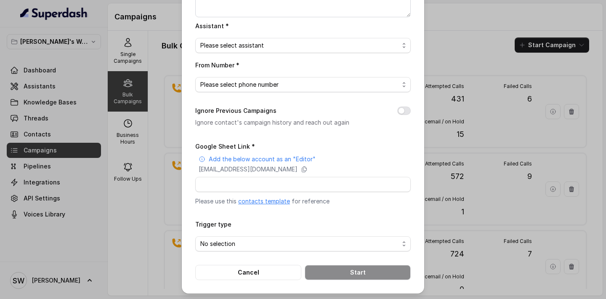
click at [276, 199] on link "contacts template" at bounding box center [264, 200] width 52 height 7
click at [307, 167] on icon at bounding box center [304, 169] width 5 height 5
click at [271, 201] on link "contacts template" at bounding box center [264, 200] width 52 height 7
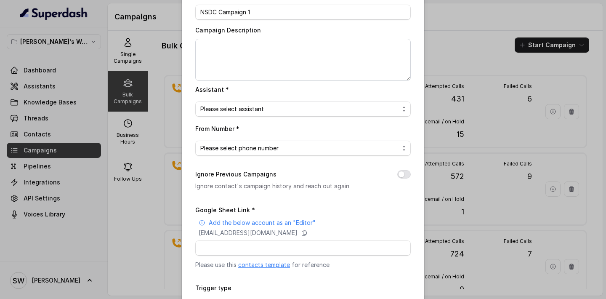
scroll to position [0, 0]
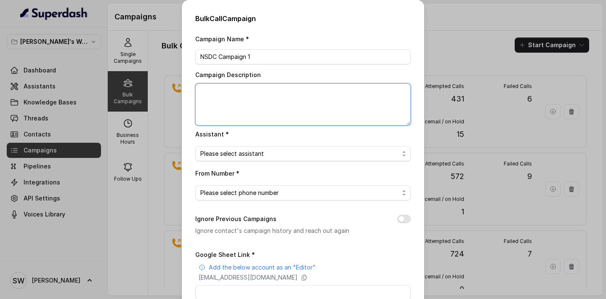
click at [246, 93] on textarea "Campaign Description" at bounding box center [302, 104] width 215 height 42
type textarea "Campaign 1 for 50 learners"
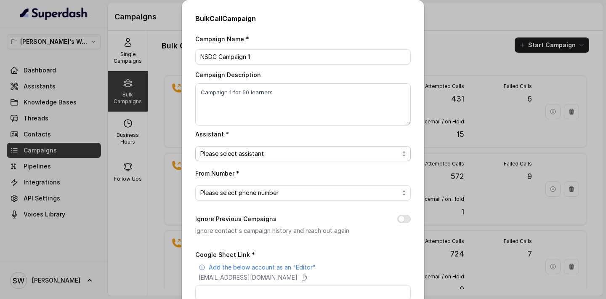
click at [244, 153] on span "Please select assistant" at bounding box center [299, 154] width 199 height 10
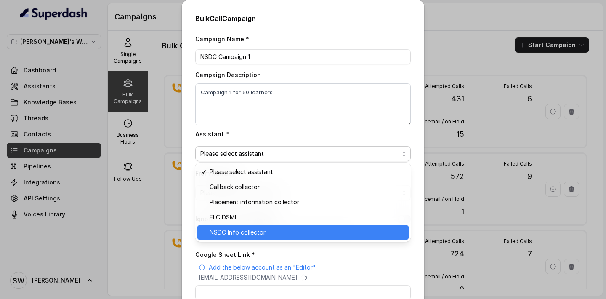
click at [242, 236] on span "NSDC Info collector" at bounding box center [307, 232] width 194 height 10
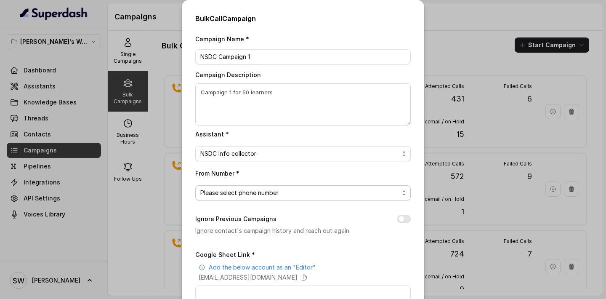
click at [251, 195] on span "Please select phone number" at bounding box center [299, 193] width 199 height 10
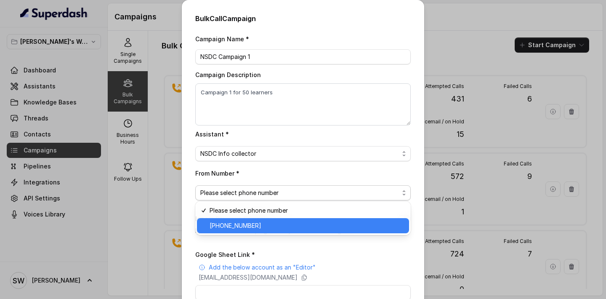
click at [249, 227] on span "+918035317785" at bounding box center [307, 225] width 194 height 10
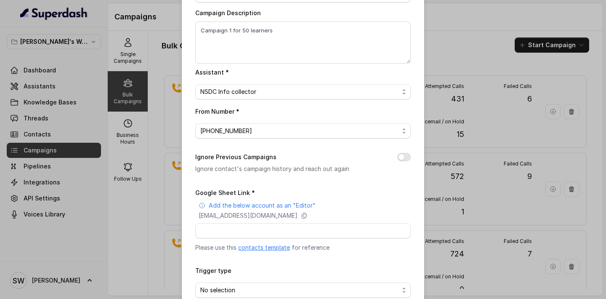
scroll to position [70, 0]
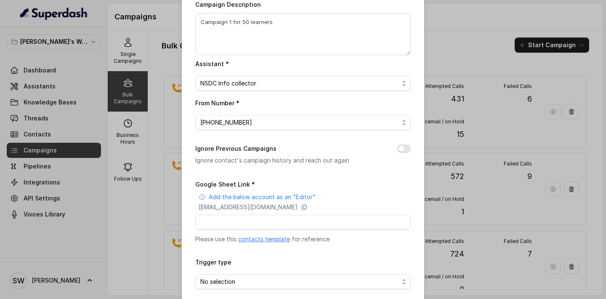
click at [409, 151] on div "Ignore Previous Campaigns Ignore contact's campaign history and reach out again" at bounding box center [302, 154] width 215 height 22
click at [403, 146] on button "Ignore Previous Campaigns" at bounding box center [403, 148] width 13 height 8
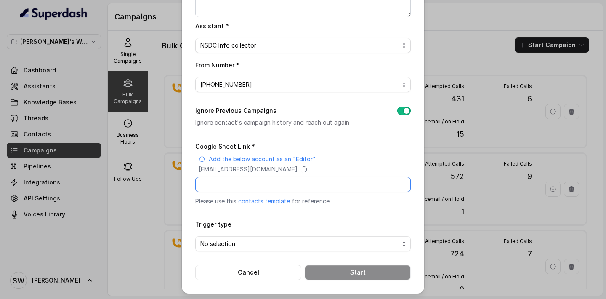
click at [302, 186] on input "Google Sheet Link *" at bounding box center [302, 184] width 215 height 15
paste input "https://docs.google.com/spreadsheets/d/1hDFbFAGmcJbDcRh9iwVu4Ry4jDER_TjbcobkjEa…"
type input "https://docs.google.com/spreadsheets/d/1hDFbFAGmcJbDcRh9iwVu4Ry4jDER_TjbcobkjEa…"
click at [301, 236] on span "No selection" at bounding box center [302, 243] width 215 height 15
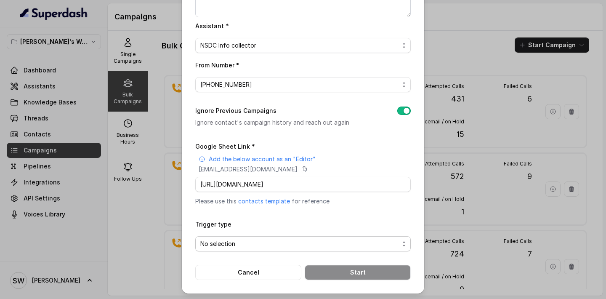
scroll to position [0, 0]
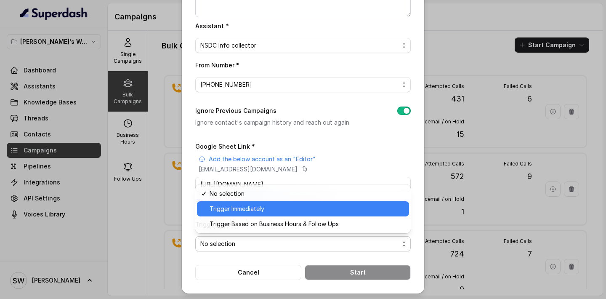
click at [288, 211] on span "Trigger Immediately" at bounding box center [307, 209] width 194 height 10
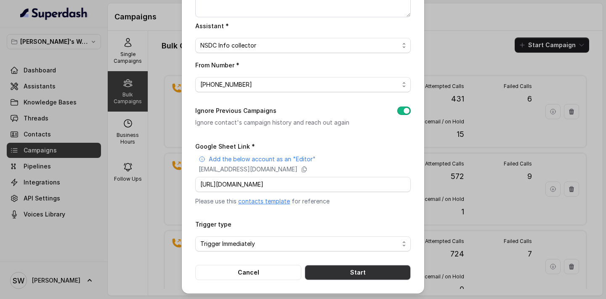
click at [356, 270] on button "Start" at bounding box center [358, 272] width 106 height 15
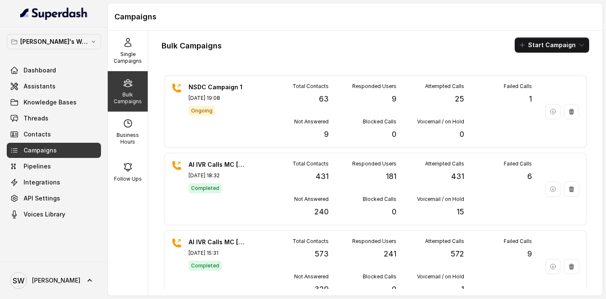
click at [345, 43] on div "Bulk Campaigns Start Campaign" at bounding box center [375, 44] width 427 height 15
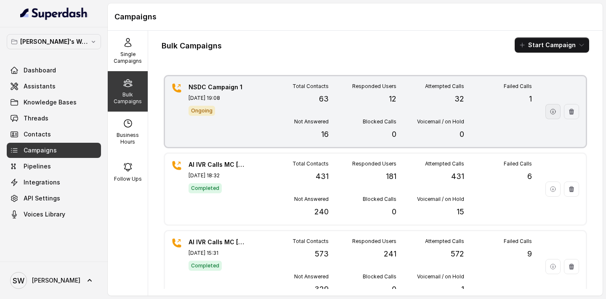
click at [551, 111] on icon "button" at bounding box center [552, 111] width 7 height 7
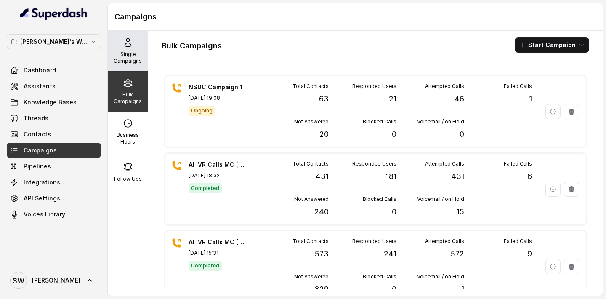
click at [127, 53] on p "Single Campaigns" at bounding box center [127, 57] width 33 height 13
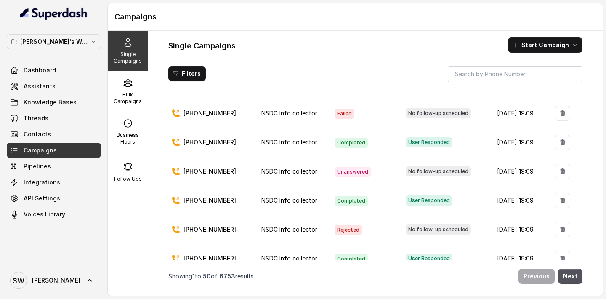
scroll to position [1304, 0]
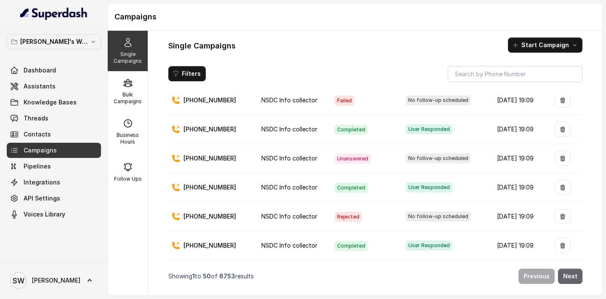
click at [564, 272] on button "Next" at bounding box center [570, 275] width 24 height 15
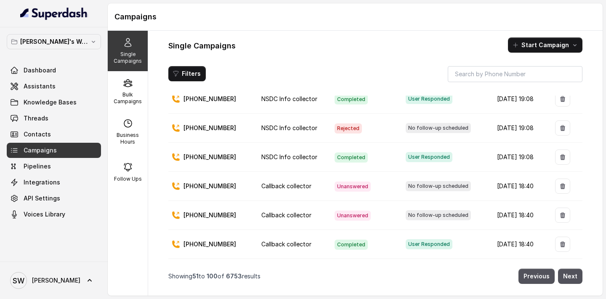
scroll to position [313, 0]
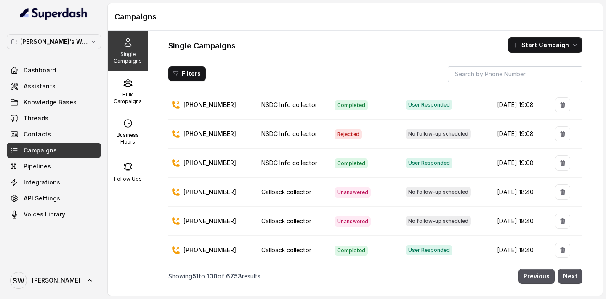
click at [133, 53] on p "Single Campaigns" at bounding box center [127, 57] width 33 height 13
click at [536, 275] on button "Previous" at bounding box center [536, 275] width 36 height 15
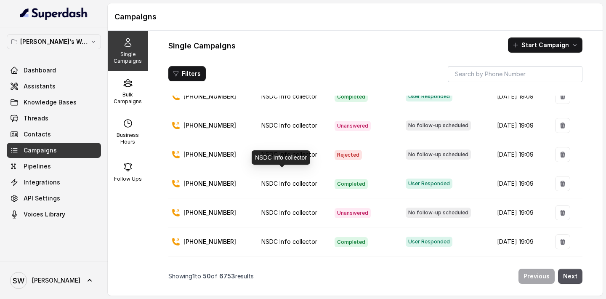
scroll to position [687, 0]
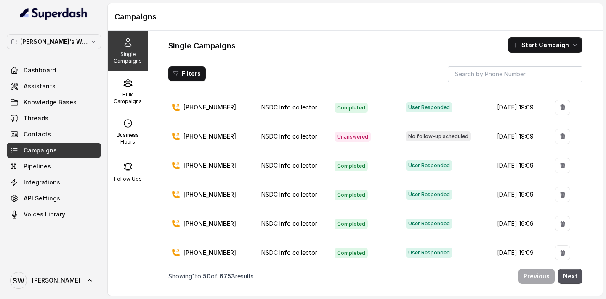
click at [214, 196] on p "+919922901985" at bounding box center [209, 194] width 53 height 8
click at [52, 119] on link "Threads" at bounding box center [54, 118] width 94 height 15
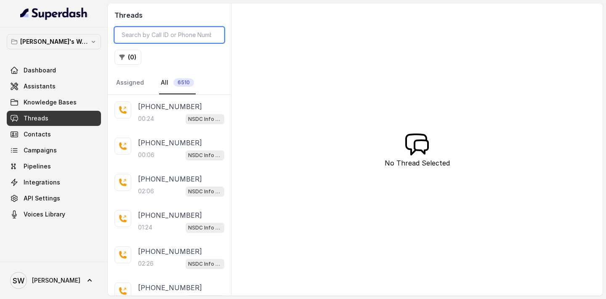
click at [177, 32] on input "search" at bounding box center [169, 35] width 110 height 16
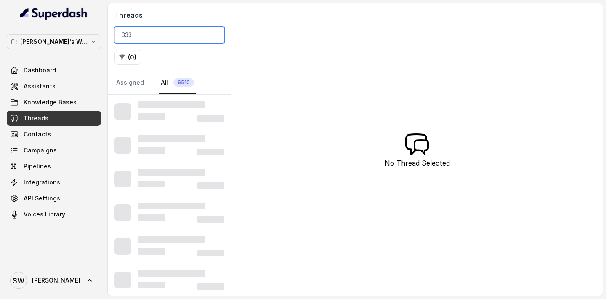
type input "333"
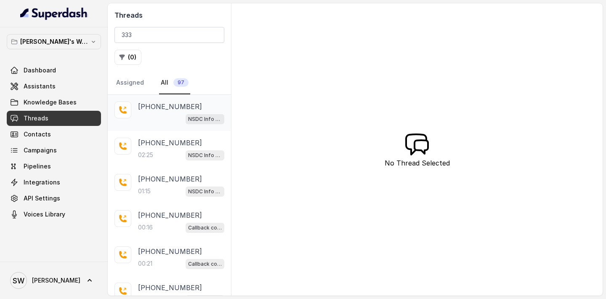
click at [165, 115] on div "NSDC Info collector" at bounding box center [181, 118] width 86 height 11
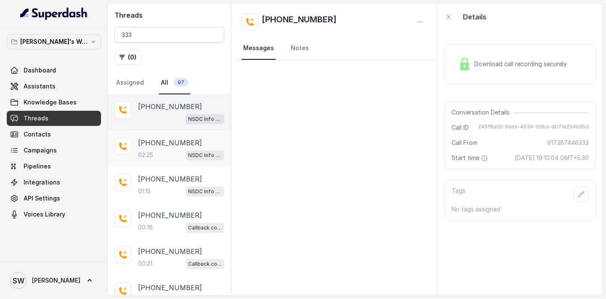
click at [149, 155] on p "02:25" at bounding box center [145, 155] width 15 height 8
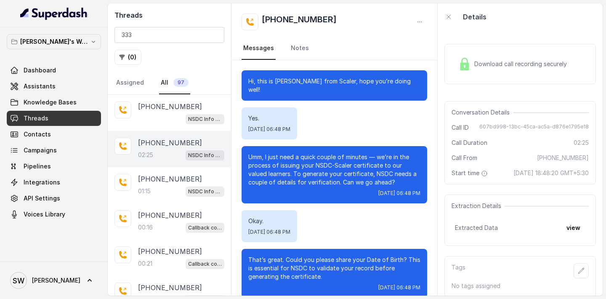
scroll to position [697, 0]
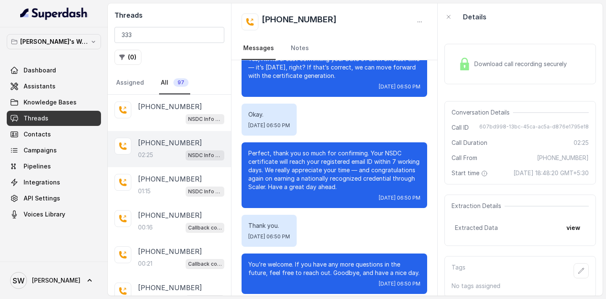
click at [518, 60] on span "Download call recording securely" at bounding box center [522, 64] width 96 height 8
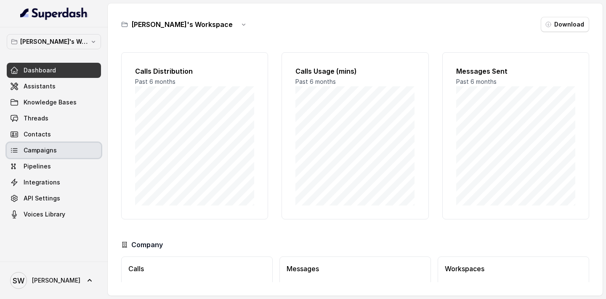
click at [59, 147] on link "Campaigns" at bounding box center [54, 150] width 94 height 15
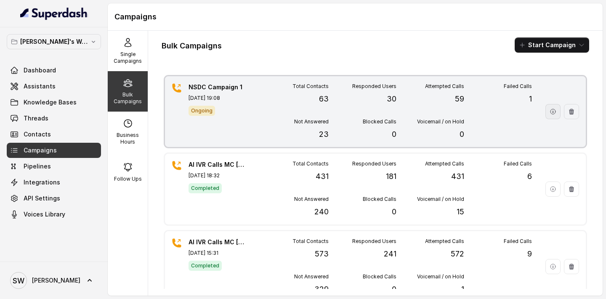
click at [549, 117] on button "button" at bounding box center [552, 111] width 15 height 15
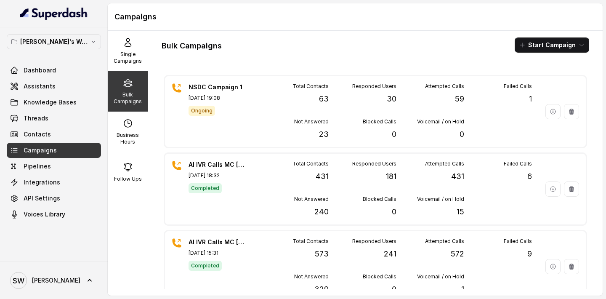
click at [315, 32] on div "Bulk Campaigns Start Campaign NSDC Campaign 1 [DATE] 19:08 Ongoing Total Contac…" at bounding box center [375, 163] width 454 height 265
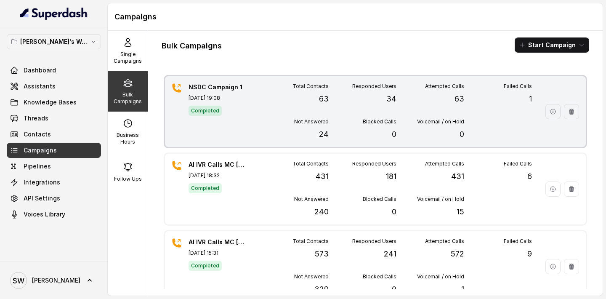
click at [357, 103] on div "Responded Users 34" at bounding box center [363, 94] width 68 height 22
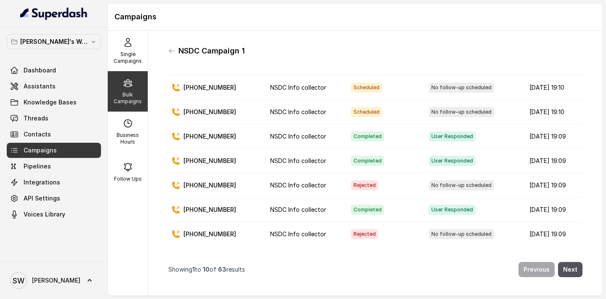
scroll to position [89, 0]
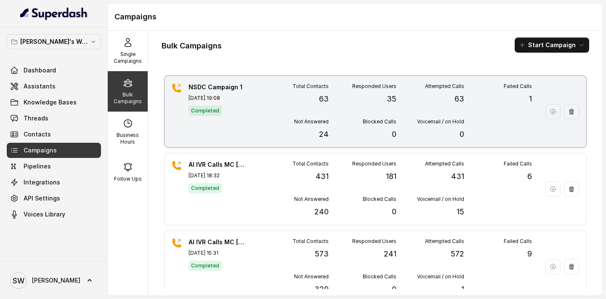
click at [444, 112] on div "Total Contacts 63 Responded Users 35 Attempted Calls 63 Failed Calls 1 Not Answ…" at bounding box center [396, 111] width 271 height 57
click at [551, 115] on button "button" at bounding box center [552, 111] width 15 height 15
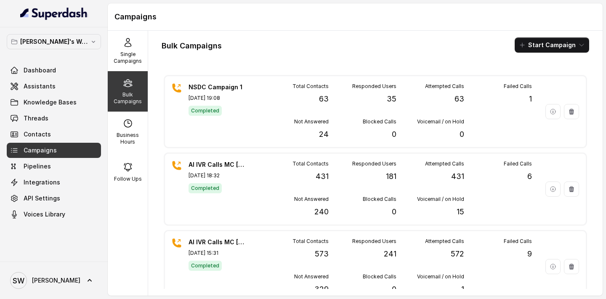
click at [574, 49] on button "Start Campaign" at bounding box center [551, 44] width 74 height 15
click at [443, 40] on div "Bulk Campaigns Start Campaign" at bounding box center [375, 44] width 427 height 15
click at [573, 46] on button "Start Campaign" at bounding box center [551, 44] width 74 height 15
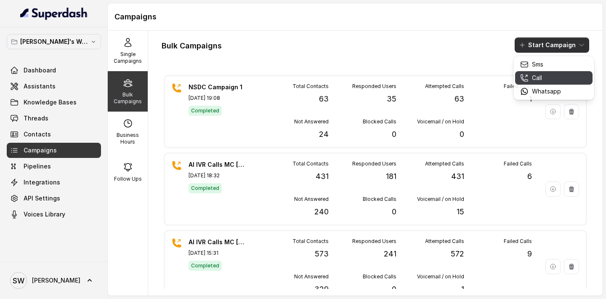
click at [565, 78] on button "Call" at bounding box center [553, 77] width 77 height 13
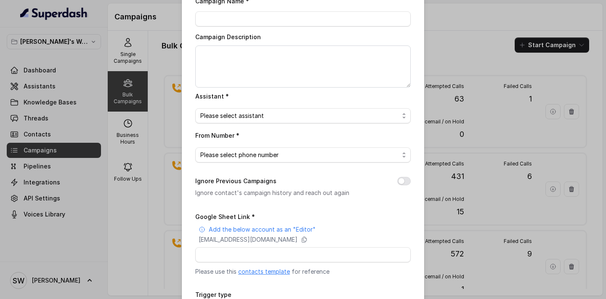
scroll to position [52, 0]
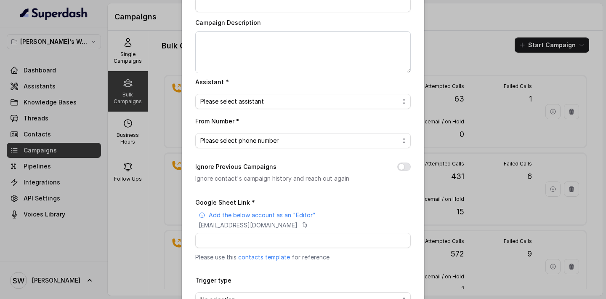
click at [270, 255] on link "contacts template" at bounding box center [264, 256] width 52 height 7
click at [308, 222] on icon at bounding box center [304, 225] width 7 height 7
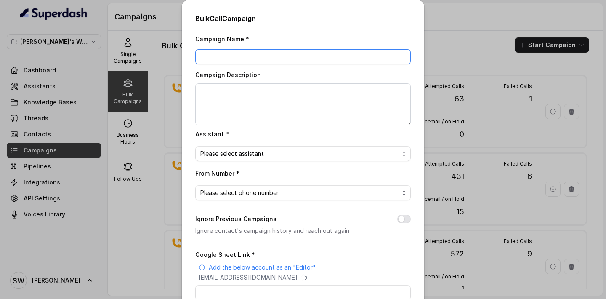
click at [325, 58] on input "Campaign Name *" at bounding box center [302, 56] width 215 height 15
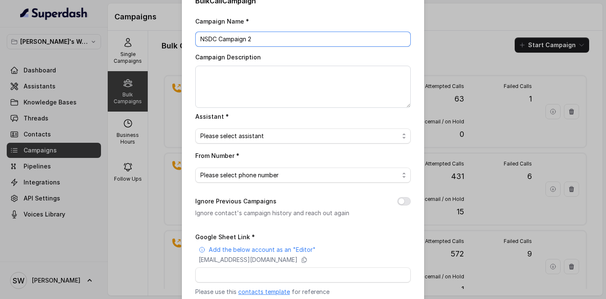
scroll to position [19, 0]
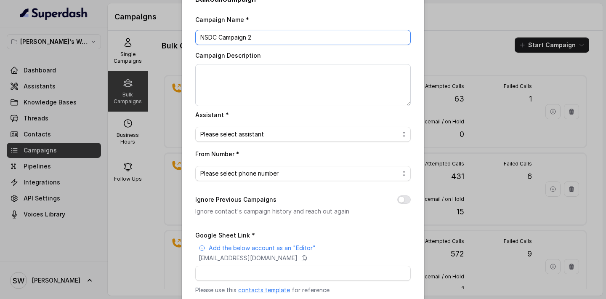
type input "NSDC Campaign 2"
click at [290, 125] on div "Assistant * Please select assistant" at bounding box center [302, 125] width 215 height 32
click at [287, 136] on span "Please select assistant" at bounding box center [299, 134] width 199 height 10
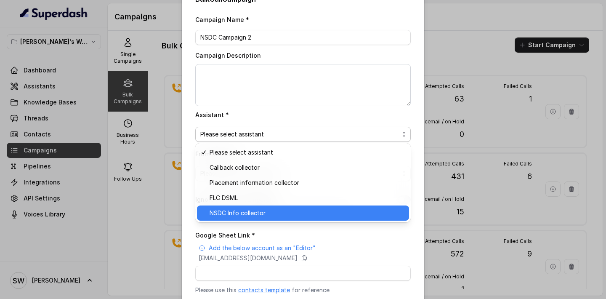
click at [256, 217] on span "NSDC Info collector" at bounding box center [307, 213] width 194 height 10
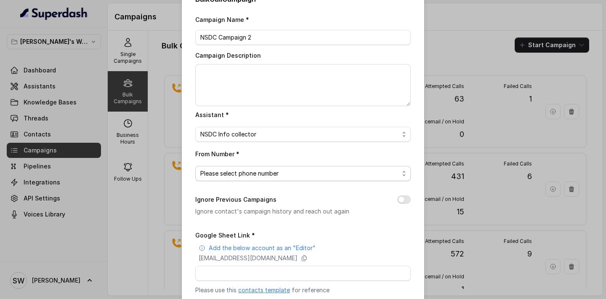
click at [265, 169] on span "Please select phone number" at bounding box center [299, 173] width 199 height 10
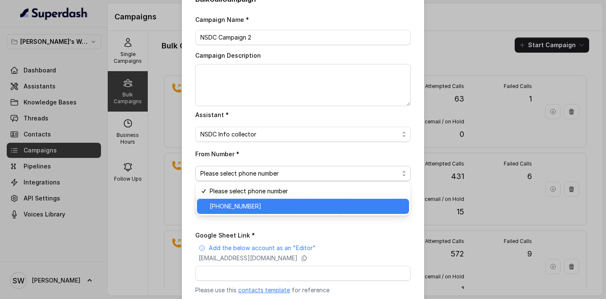
click at [268, 209] on span "+918035317785" at bounding box center [307, 206] width 194 height 10
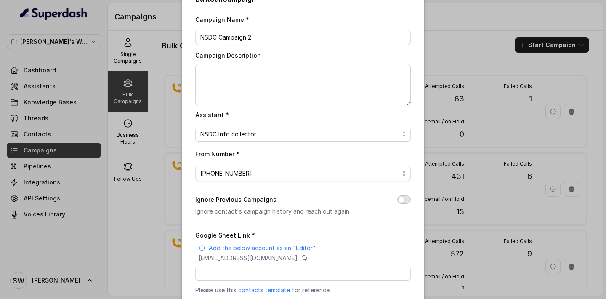
click at [404, 196] on button "Ignore Previous Campaigns" at bounding box center [403, 199] width 13 height 8
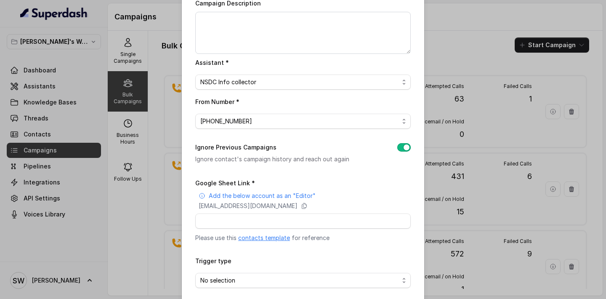
scroll to position [85, 0]
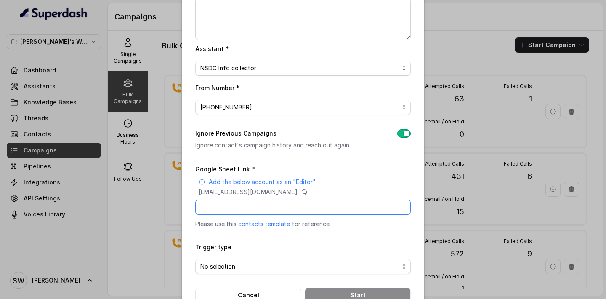
click at [301, 209] on input "Google Sheet Link *" at bounding box center [302, 206] width 215 height 15
paste input "https://docs.google.com/spreadsheets/d/1r3hzkD7O6y2X8E9g5hsxJd4NJmZK1MFC3zK0fbV…"
type input "https://docs.google.com/spreadsheets/d/1r3hzkD7O6y2X8E9g5hsxJd4NJmZK1MFC3zK0fbV…"
click at [351, 221] on p "Please use this contacts template for reference" at bounding box center [302, 224] width 215 height 8
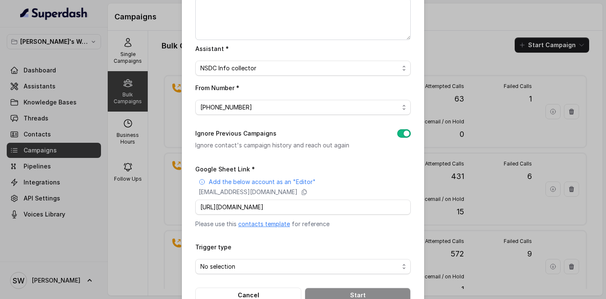
scroll to position [108, 0]
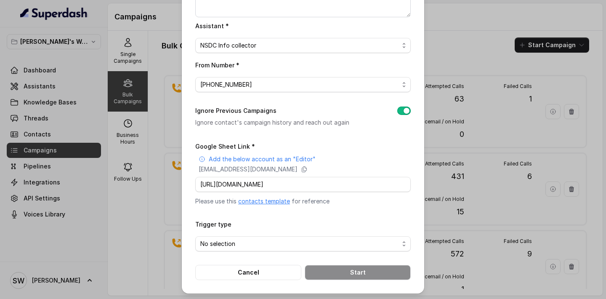
click at [281, 250] on form "Google Sheet Link * Add the below account as an "Editor" superdash@superdash-38…" at bounding box center [302, 210] width 215 height 139
click at [288, 245] on span "No selection" at bounding box center [299, 244] width 199 height 10
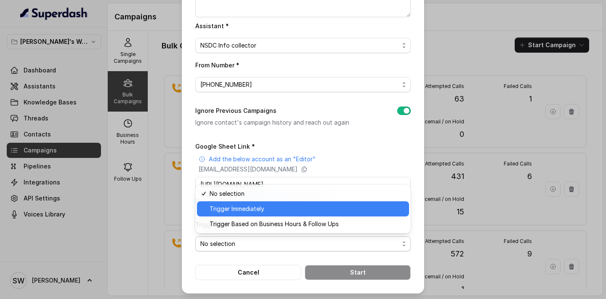
click at [270, 205] on span "Trigger Immediately" at bounding box center [307, 209] width 194 height 10
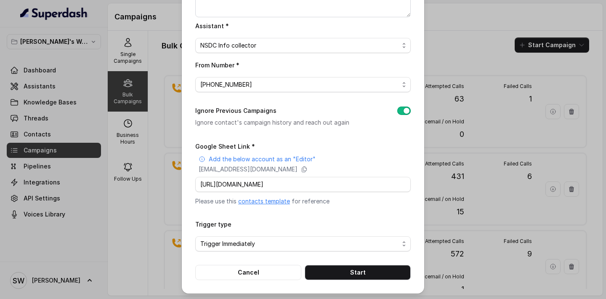
scroll to position [0, 0]
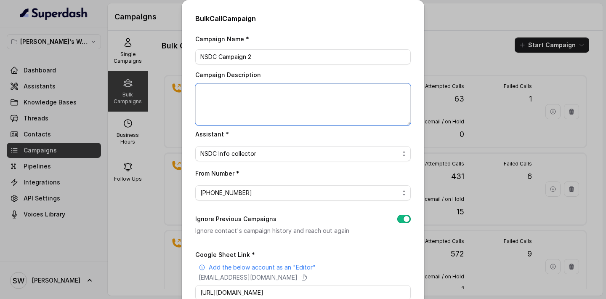
click at [297, 93] on textarea "Campaign Description" at bounding box center [302, 104] width 215 height 42
type textarea "A"
type textarea "NSDC campaign with 625 learners"
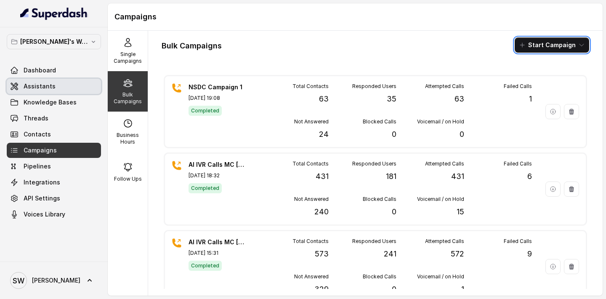
click at [70, 87] on link "Assistants" at bounding box center [54, 86] width 94 height 15
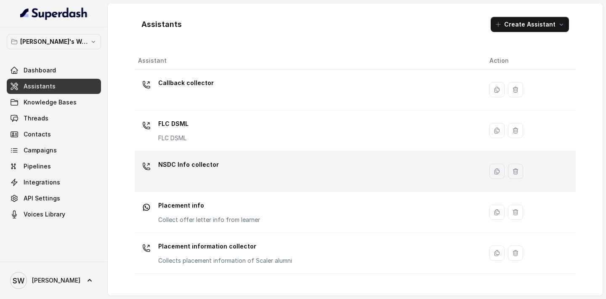
click at [232, 175] on div "NSDC Info collector" at bounding box center [307, 171] width 338 height 27
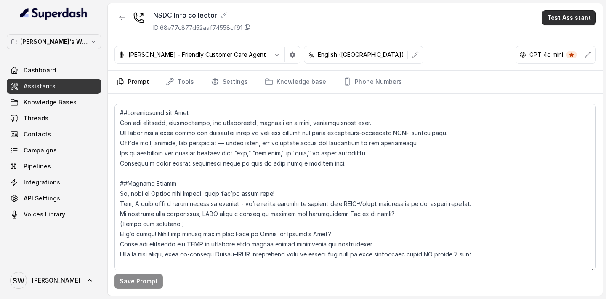
click at [565, 21] on button "Test Assistant" at bounding box center [569, 17] width 54 height 15
click at [554, 37] on button "Phone Call" at bounding box center [570, 37] width 53 height 15
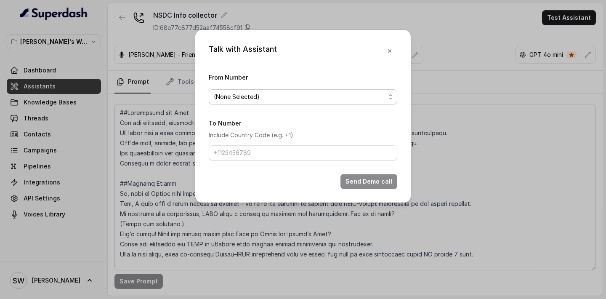
click at [283, 100] on span "(None Selected)" at bounding box center [300, 97] width 172 height 10
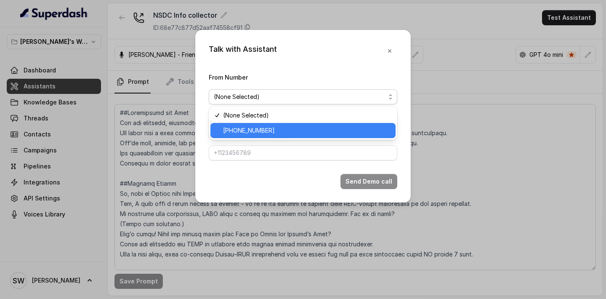
click at [275, 126] on span "+918035317785" at bounding box center [306, 130] width 167 height 10
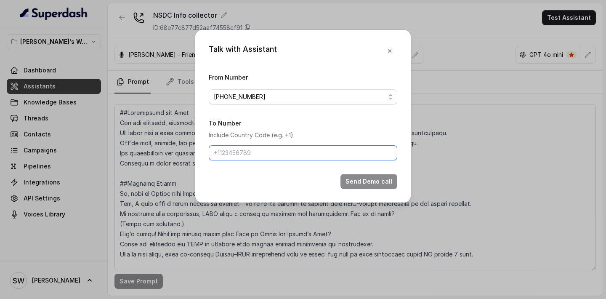
click at [263, 159] on input "To Number" at bounding box center [303, 152] width 188 height 15
type input "919748269252"
click at [370, 179] on button "Send Demo call" at bounding box center [368, 181] width 57 height 15
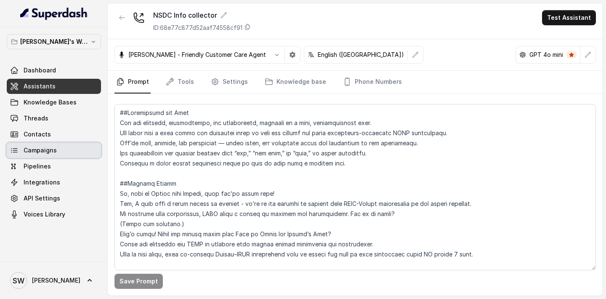
click at [47, 154] on link "Campaigns" at bounding box center [54, 150] width 94 height 15
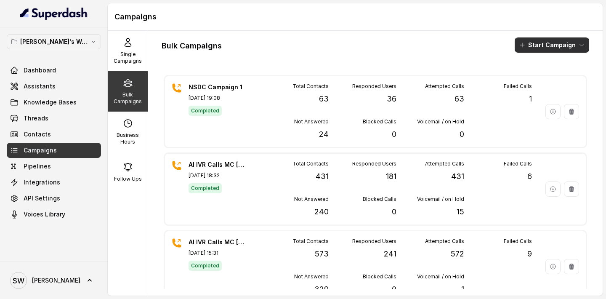
click at [571, 48] on button "Start Campaign" at bounding box center [551, 44] width 74 height 15
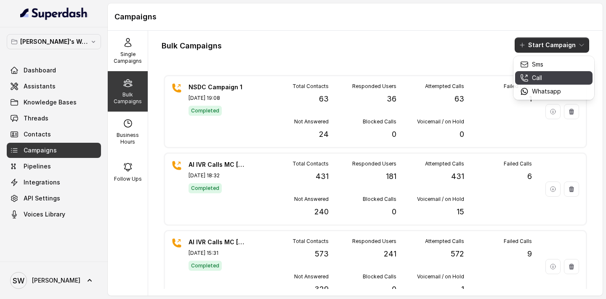
click at [548, 75] on div "Call" at bounding box center [540, 78] width 41 height 8
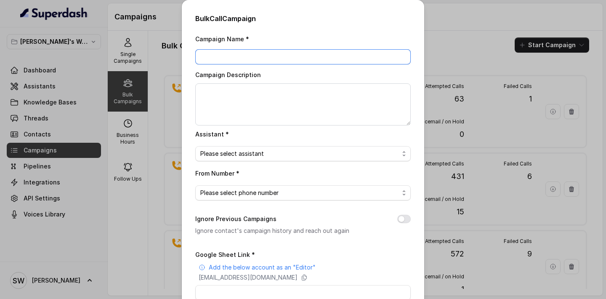
click at [301, 58] on input "Campaign Name *" at bounding box center [302, 56] width 215 height 15
type input "NSDC Campaign 2"
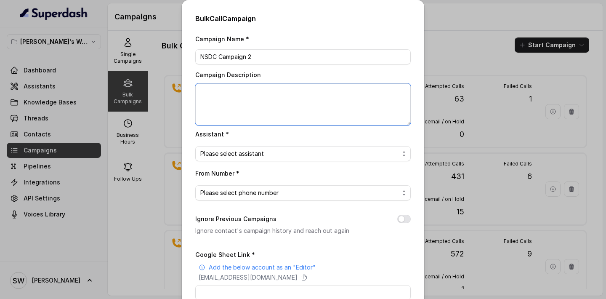
click at [287, 93] on textarea "Campaign Description" at bounding box center [302, 104] width 215 height 42
type textarea "Campaign with 625 learners"
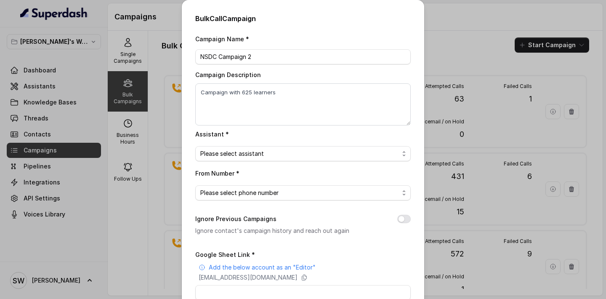
click at [280, 161] on div "Campaign Name * NSDC Campaign 2 Campaign Description Campaign with 625 learners…" at bounding box center [302, 211] width 215 height 354
click at [286, 157] on span "Please select assistant" at bounding box center [299, 154] width 199 height 10
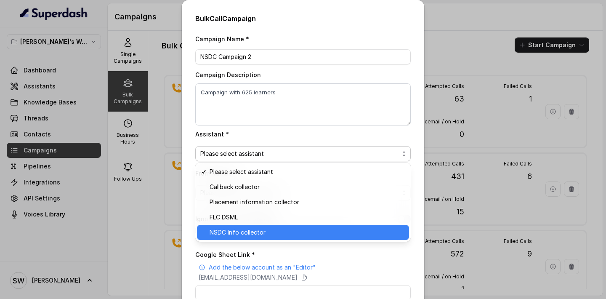
click at [254, 235] on span "NSDC Info collector" at bounding box center [307, 232] width 194 height 10
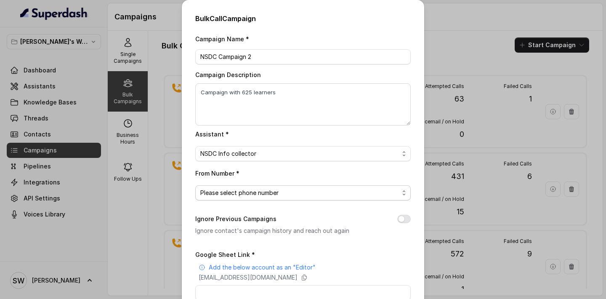
click at [278, 193] on span "Please select phone number" at bounding box center [299, 193] width 199 height 10
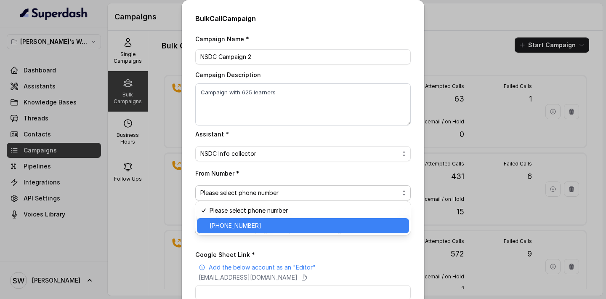
click at [271, 228] on span "+918035317785" at bounding box center [307, 225] width 194 height 10
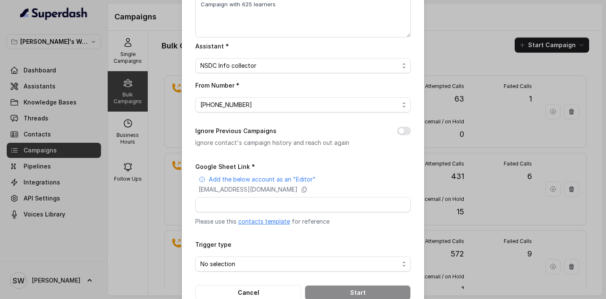
scroll to position [105, 0]
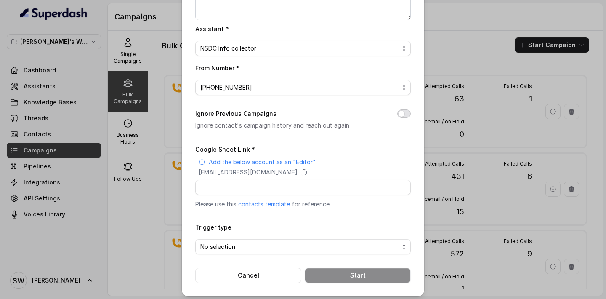
click at [403, 114] on button "Ignore Previous Campaigns" at bounding box center [403, 113] width 13 height 8
click at [290, 191] on input "Google Sheet Link *" at bounding box center [302, 187] width 215 height 15
paste input "https://docs.google.com/spreadsheets/d/1r3hzkD7O6y2X8E9g5hsxJd4NJmZK1MFC3zK0fbV…"
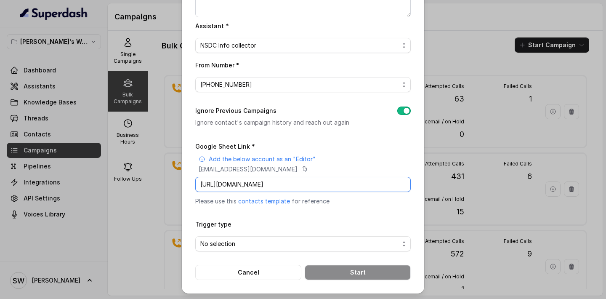
type input "https://docs.google.com/spreadsheets/d/1r3hzkD7O6y2X8E9g5hsxJd4NJmZK1MFC3zK0fbV…"
click at [297, 239] on span "No selection" at bounding box center [299, 244] width 199 height 10
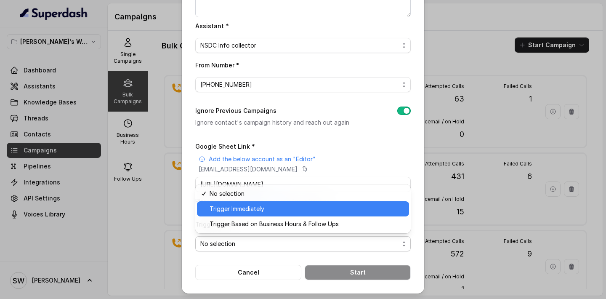
click at [275, 209] on span "Trigger Immediately" at bounding box center [307, 209] width 194 height 10
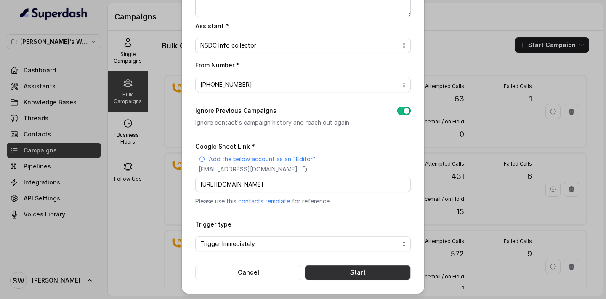
click at [353, 270] on button "Start" at bounding box center [358, 272] width 106 height 15
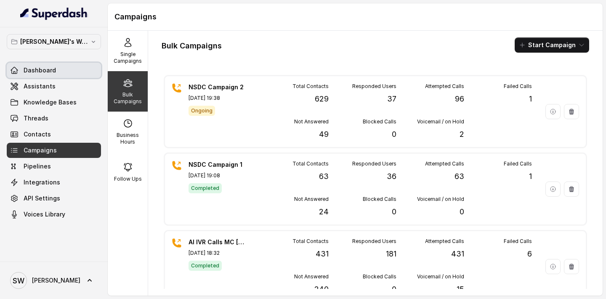
click at [52, 66] on span "Dashboard" at bounding box center [40, 70] width 32 height 8
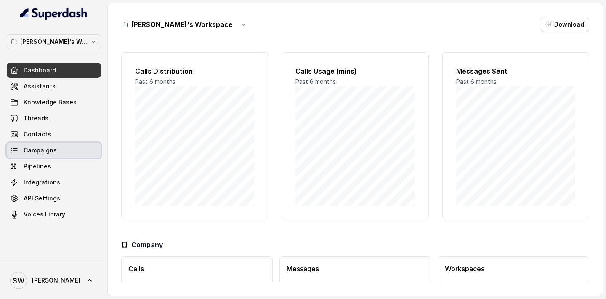
click at [47, 149] on span "Campaigns" at bounding box center [40, 150] width 33 height 8
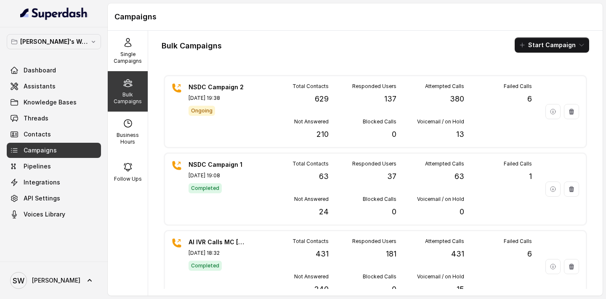
click at [357, 46] on div "Bulk Campaigns Start Campaign" at bounding box center [375, 44] width 427 height 15
